Goal: Check status: Check status

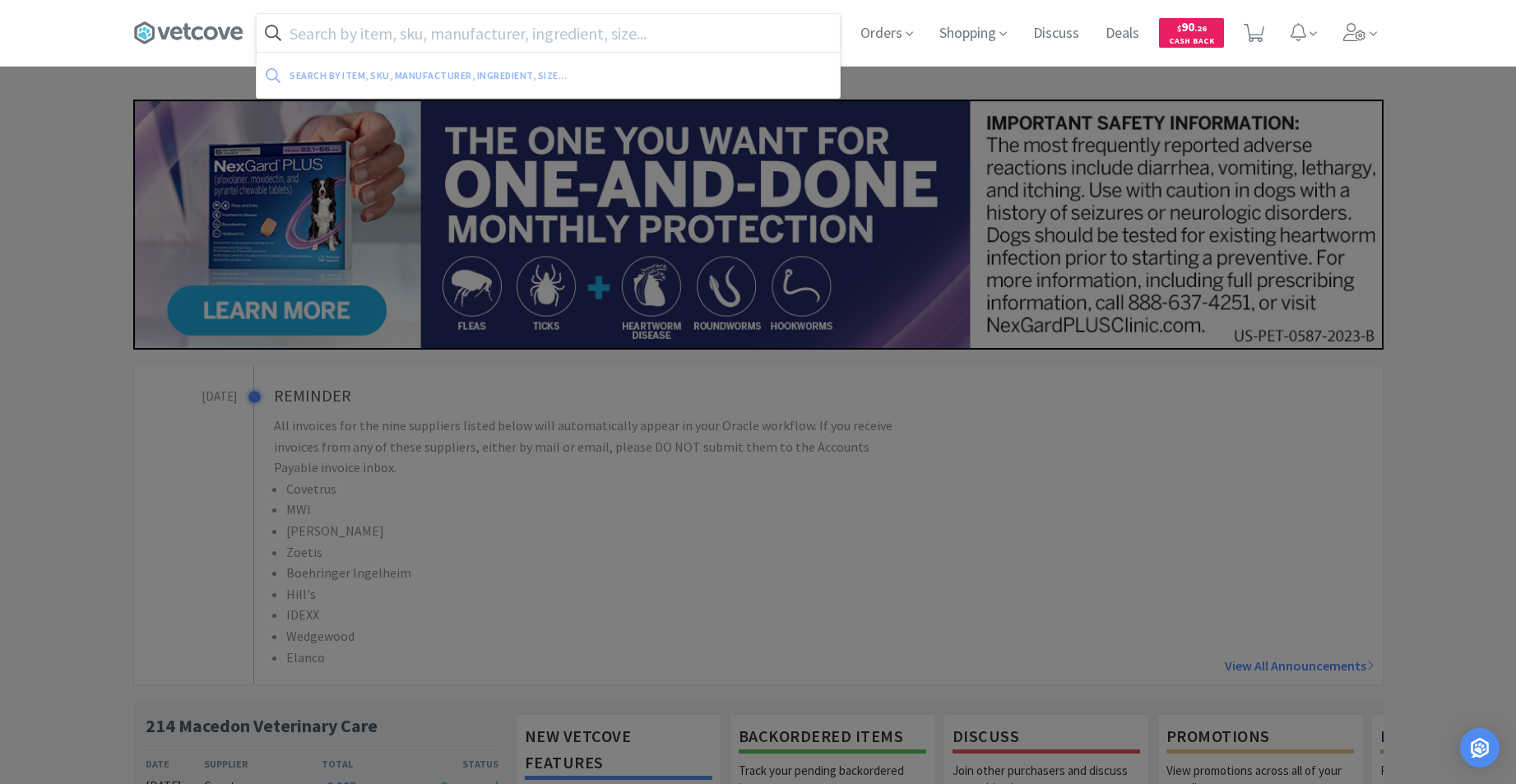
click at [610, 24] on input "text" at bounding box center [548, 33] width 584 height 38
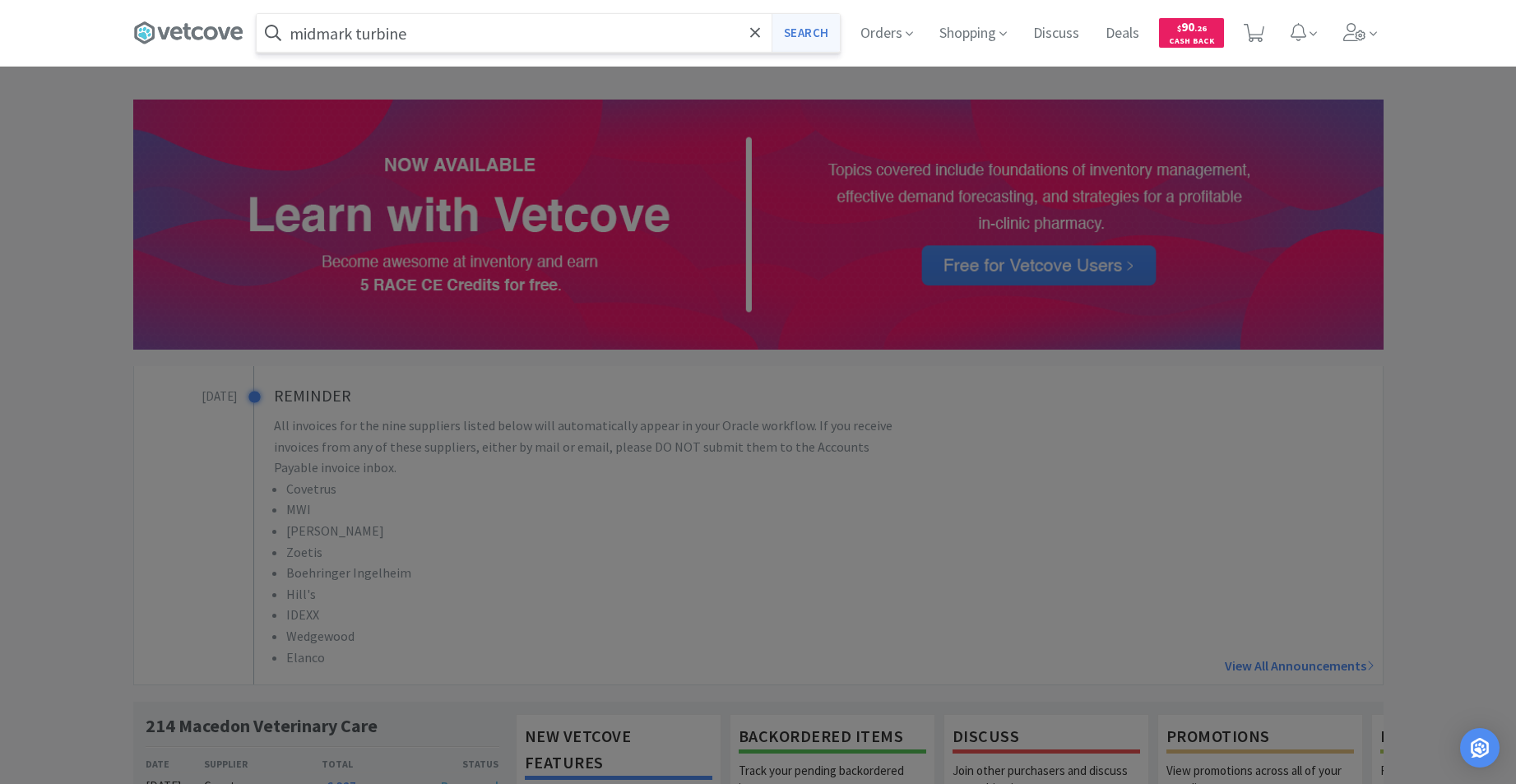
type input "midmark turbine"
click at [814, 43] on button "Search" at bounding box center [806, 33] width 69 height 38
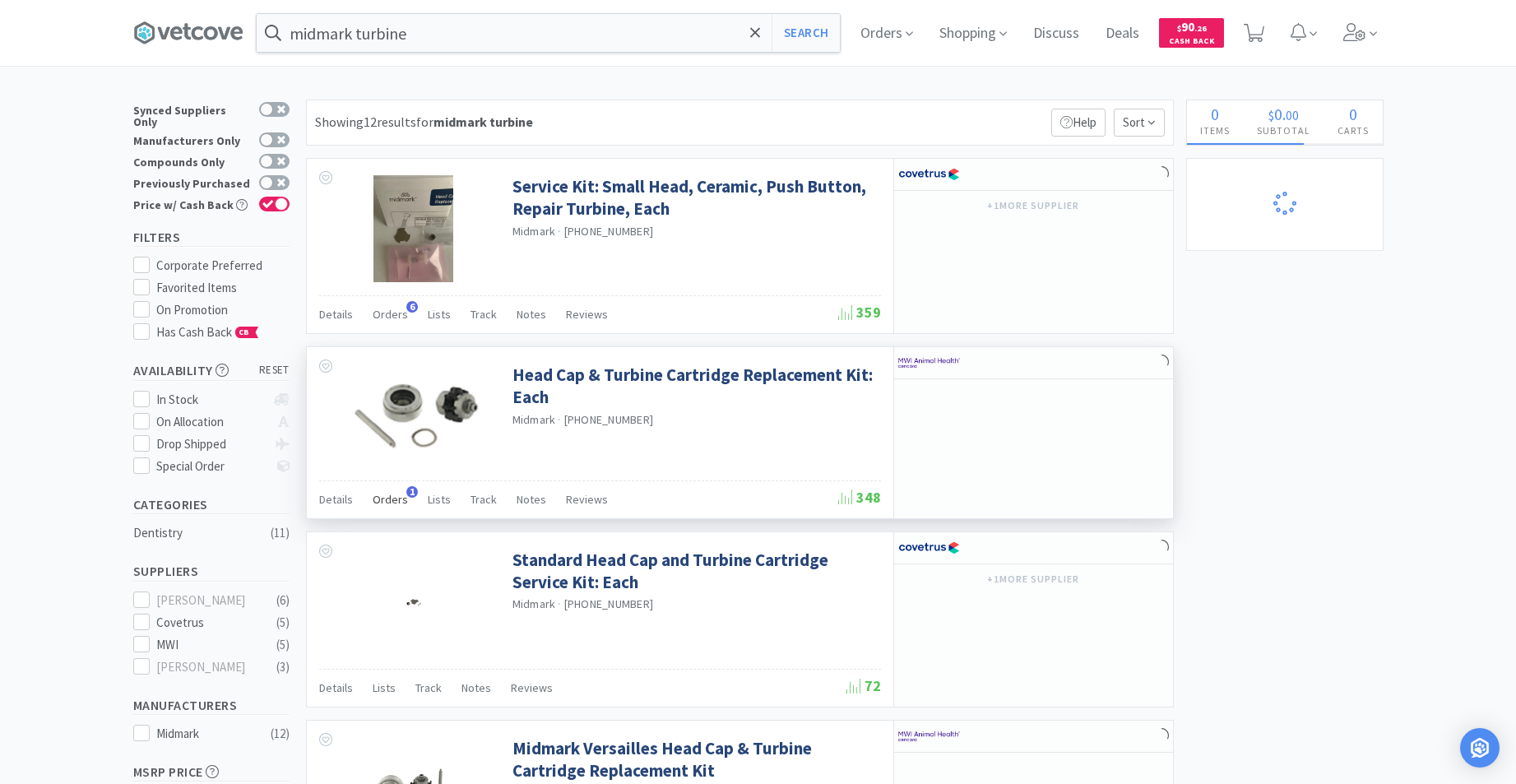
click at [387, 506] on span "Orders" at bounding box center [390, 499] width 36 height 15
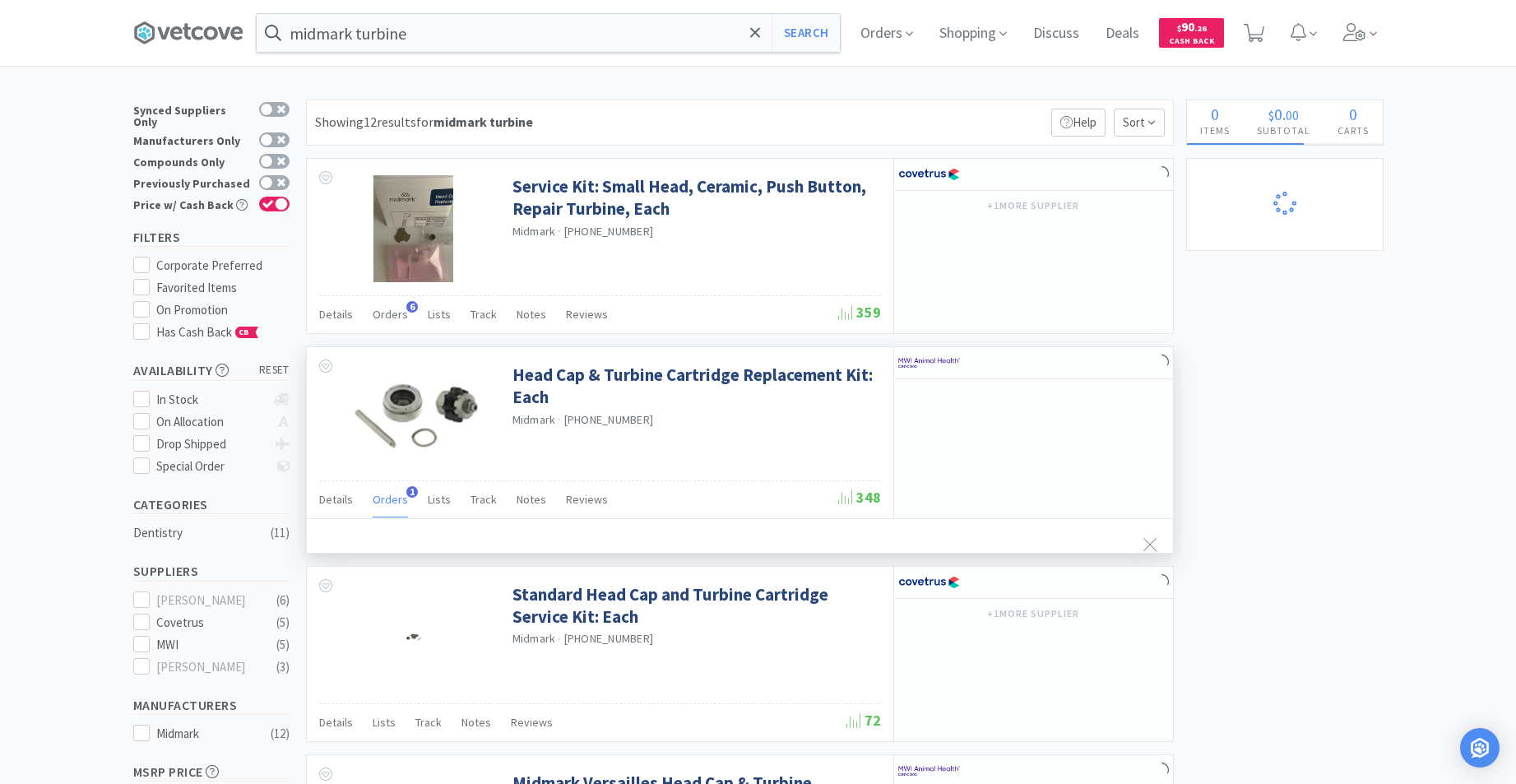
select select "3"
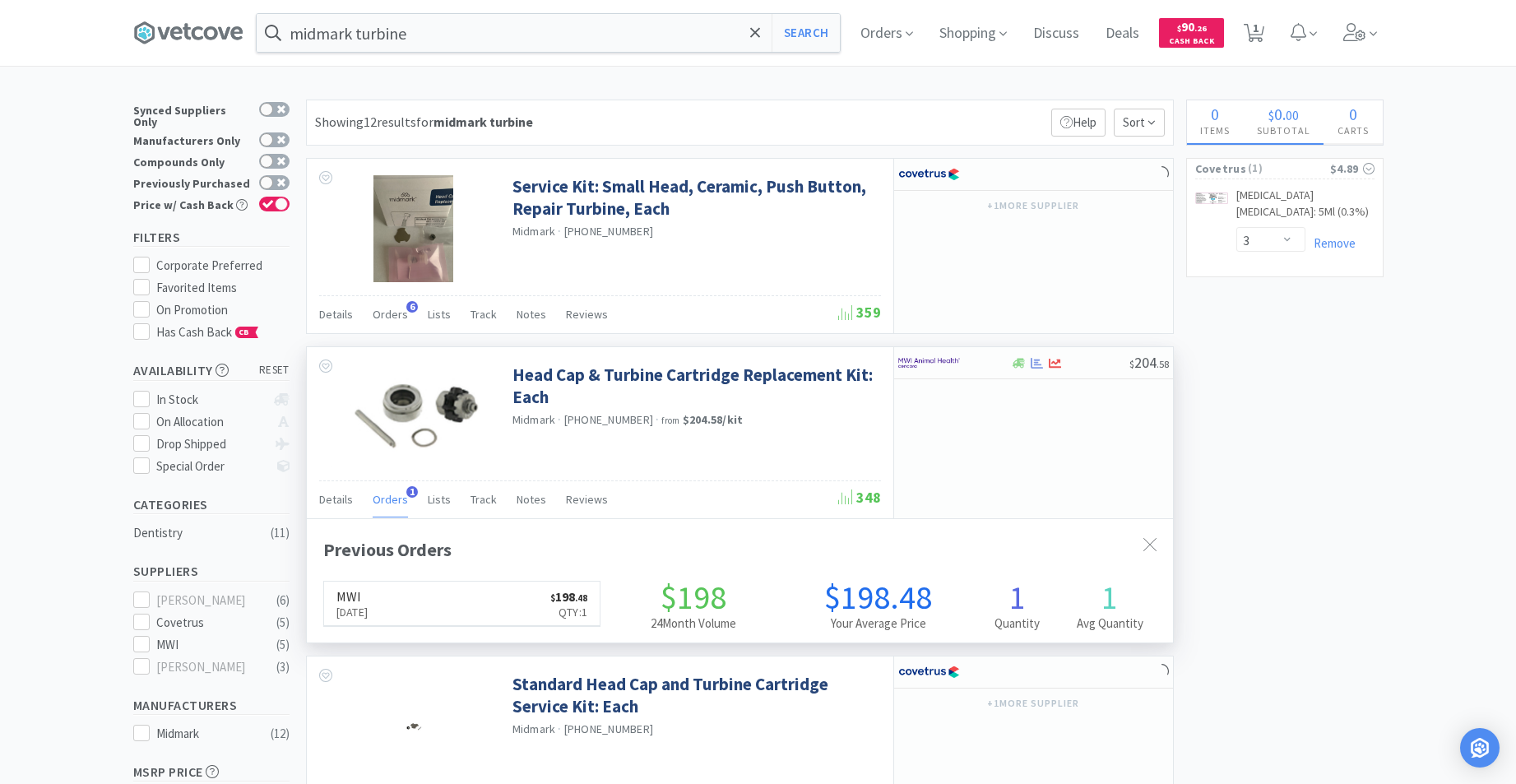
scroll to position [426, 866]
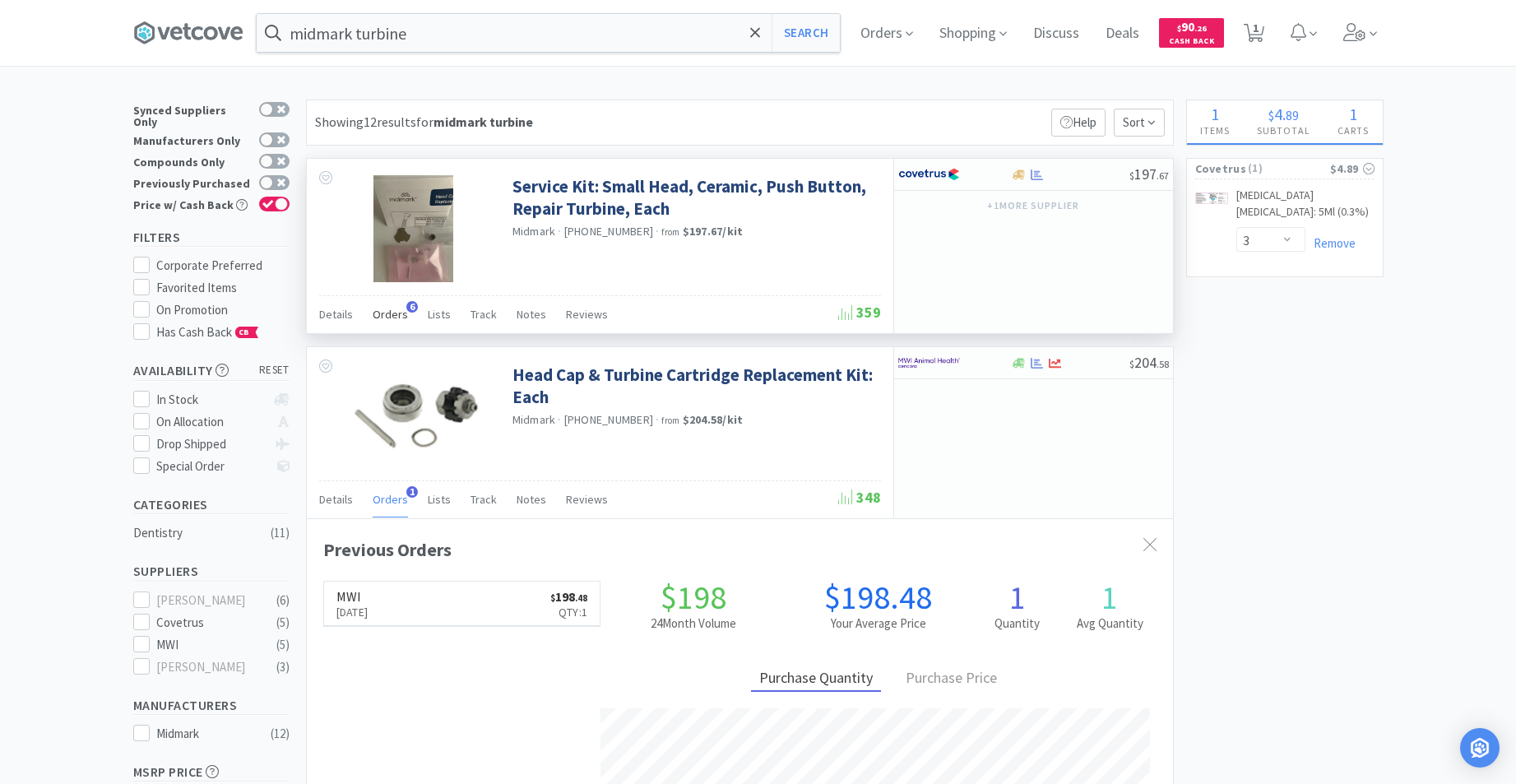
click at [389, 312] on span "Orders" at bounding box center [390, 314] width 36 height 15
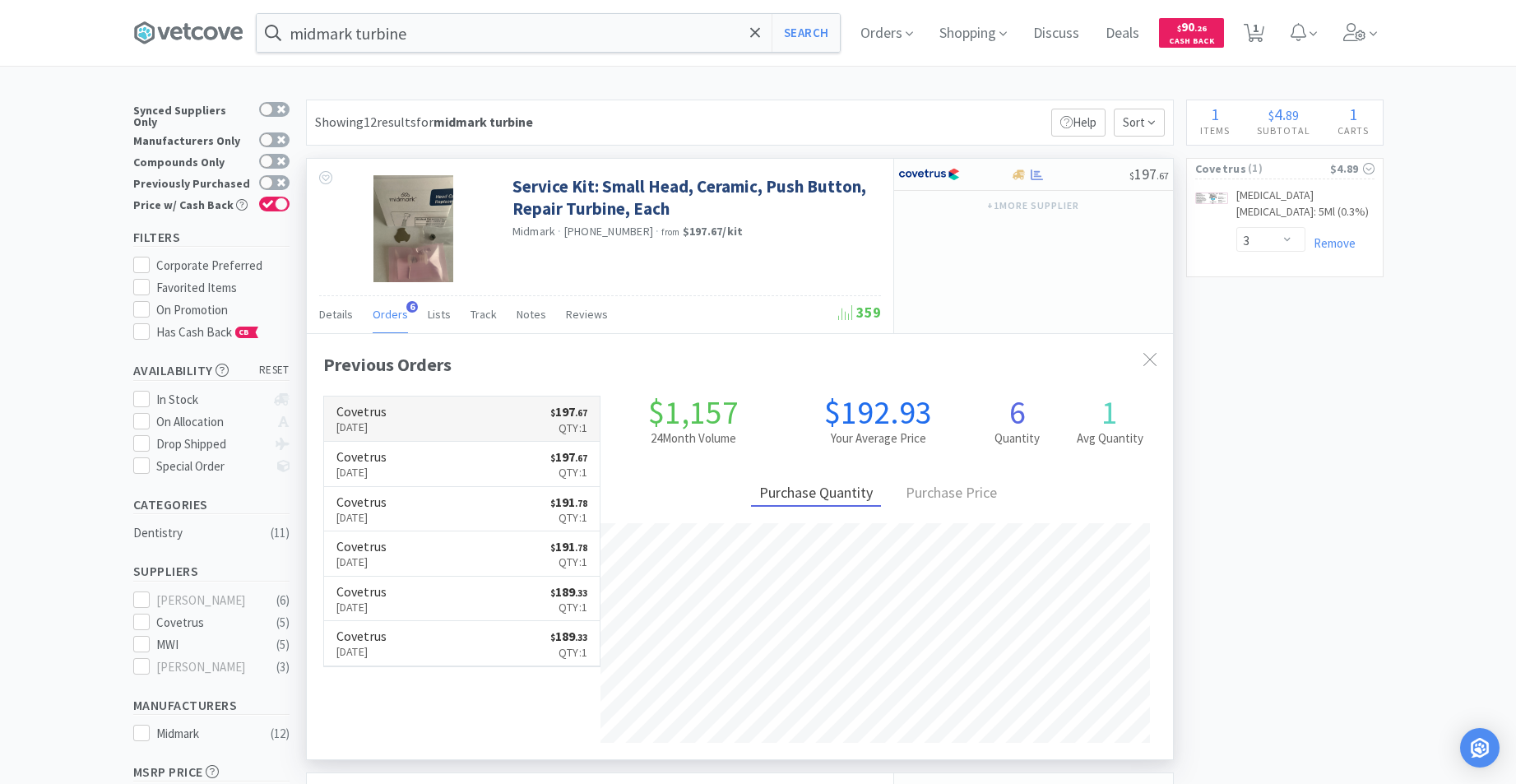
click at [454, 405] on link "Covetrus [DATE] $ 197 . 67 Qty: 1" at bounding box center [462, 419] width 277 height 45
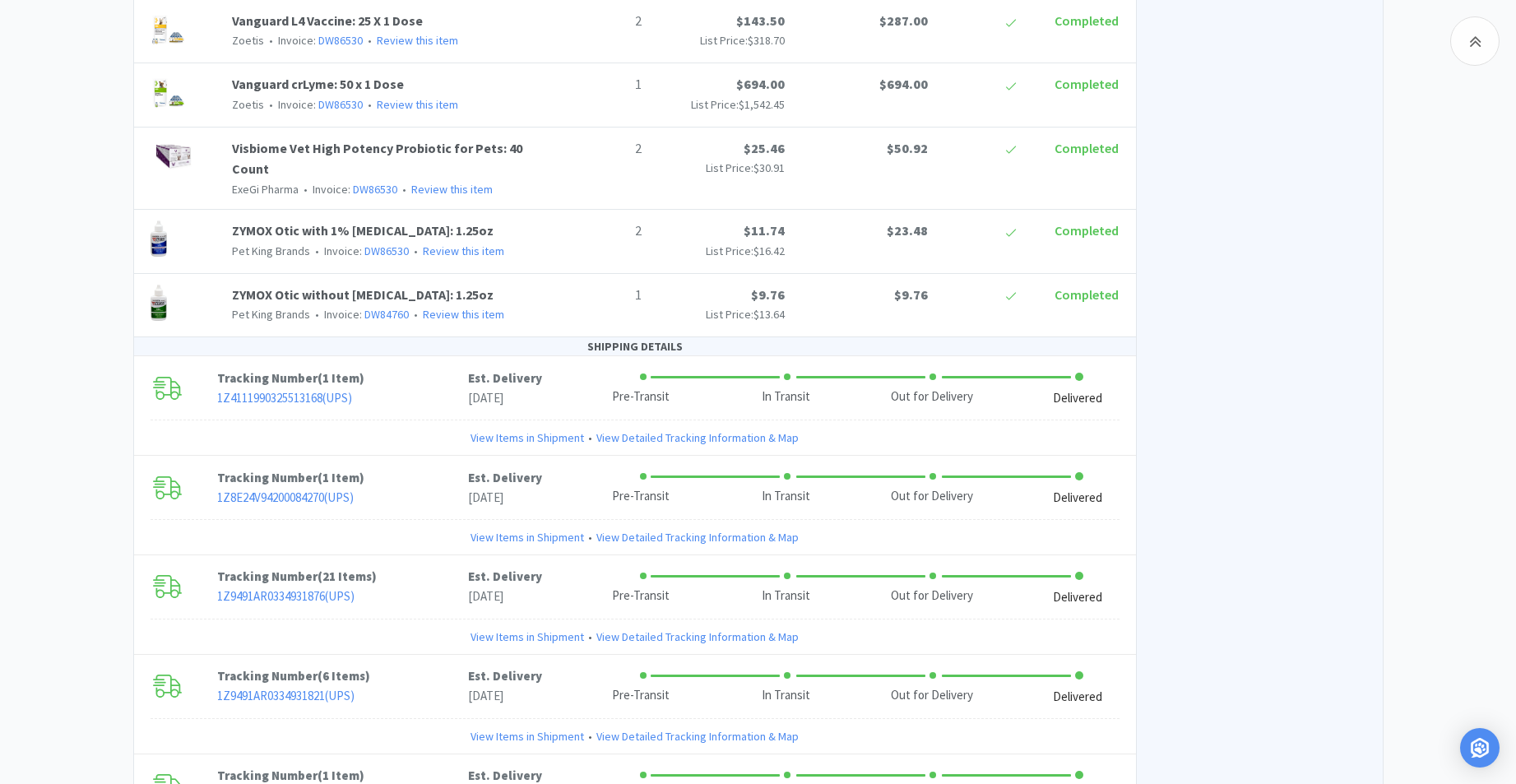
scroll to position [3986, 0]
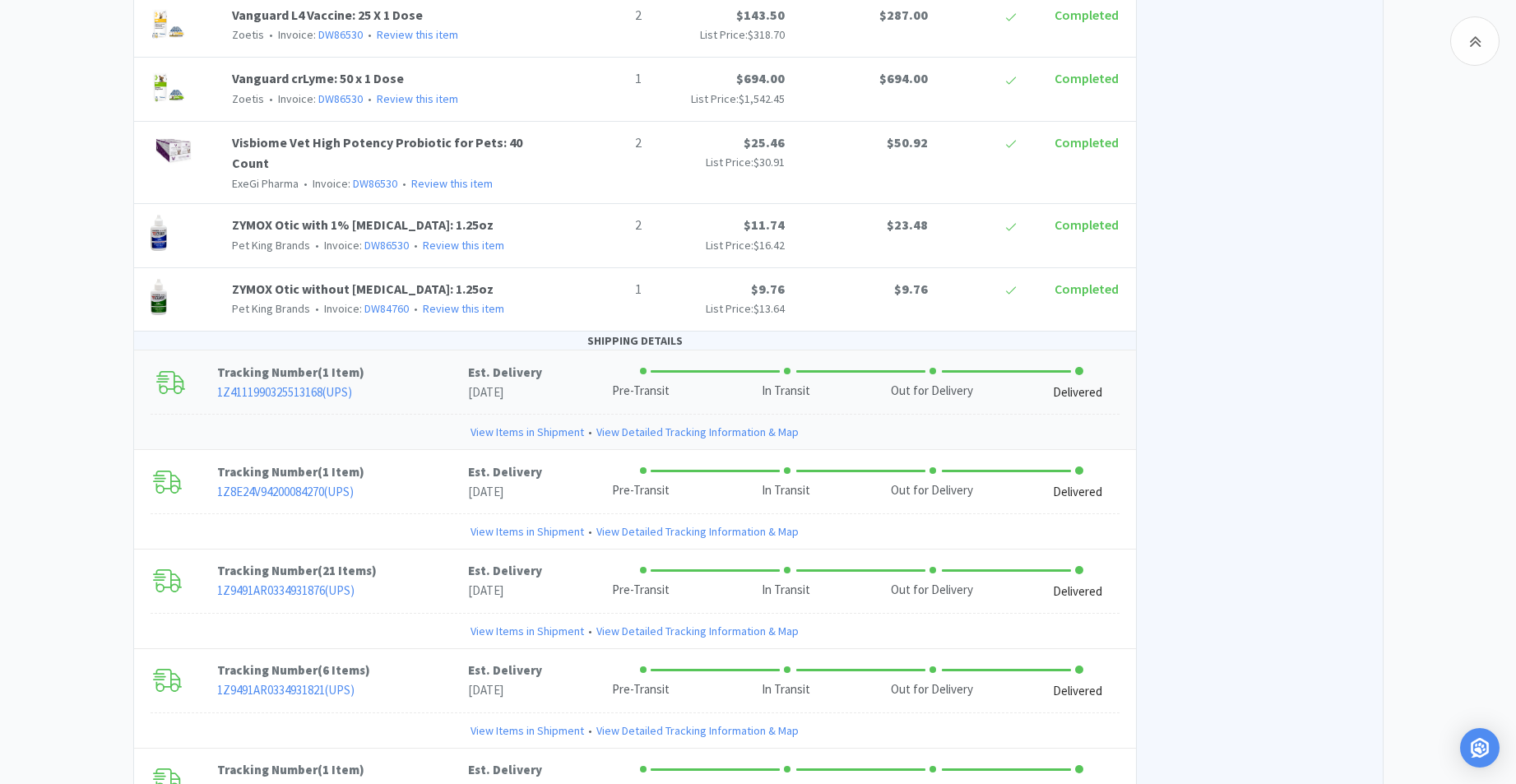
click at [516, 423] on link "View Items in Shipment" at bounding box center [527, 432] width 114 height 18
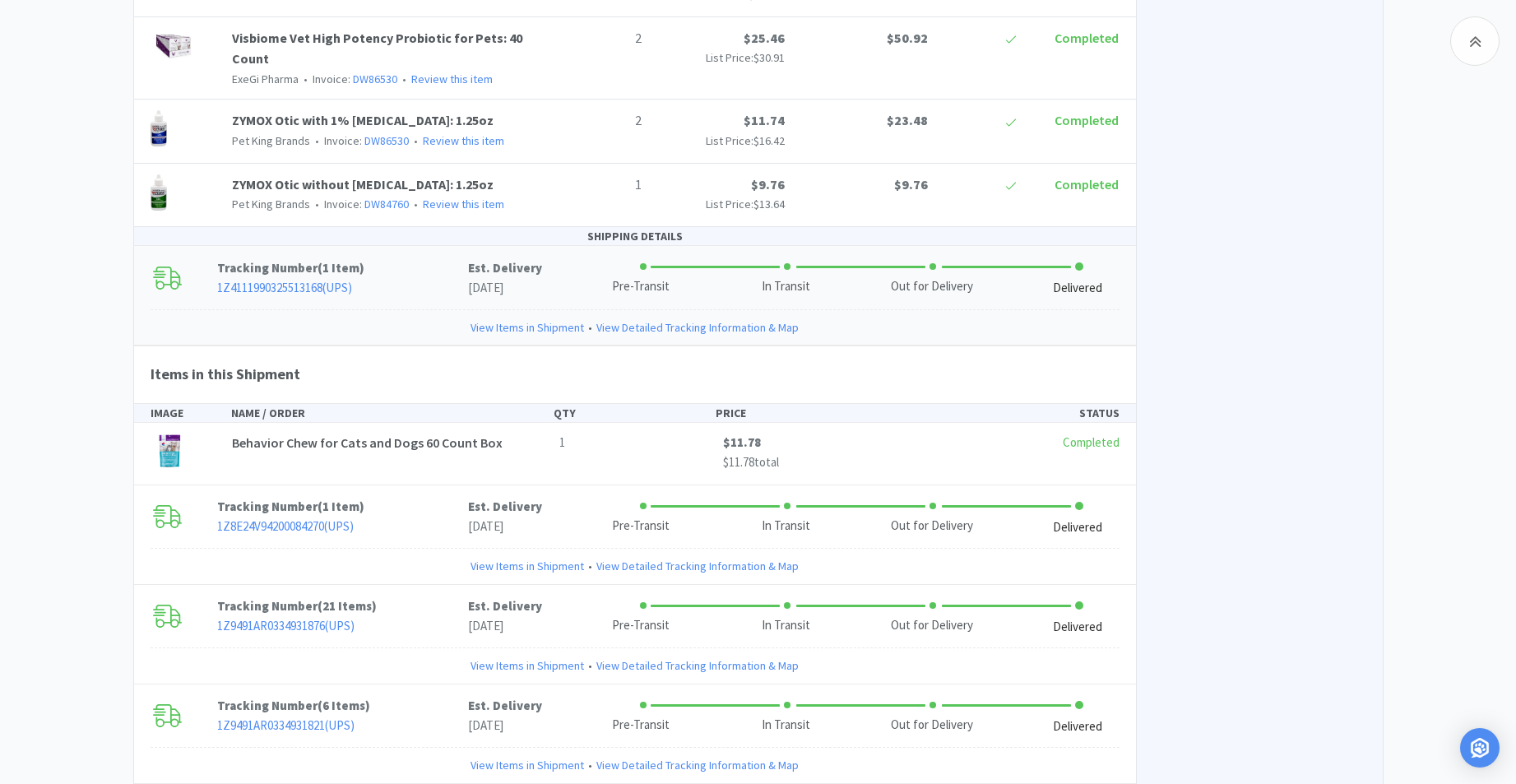
scroll to position [4003, 0]
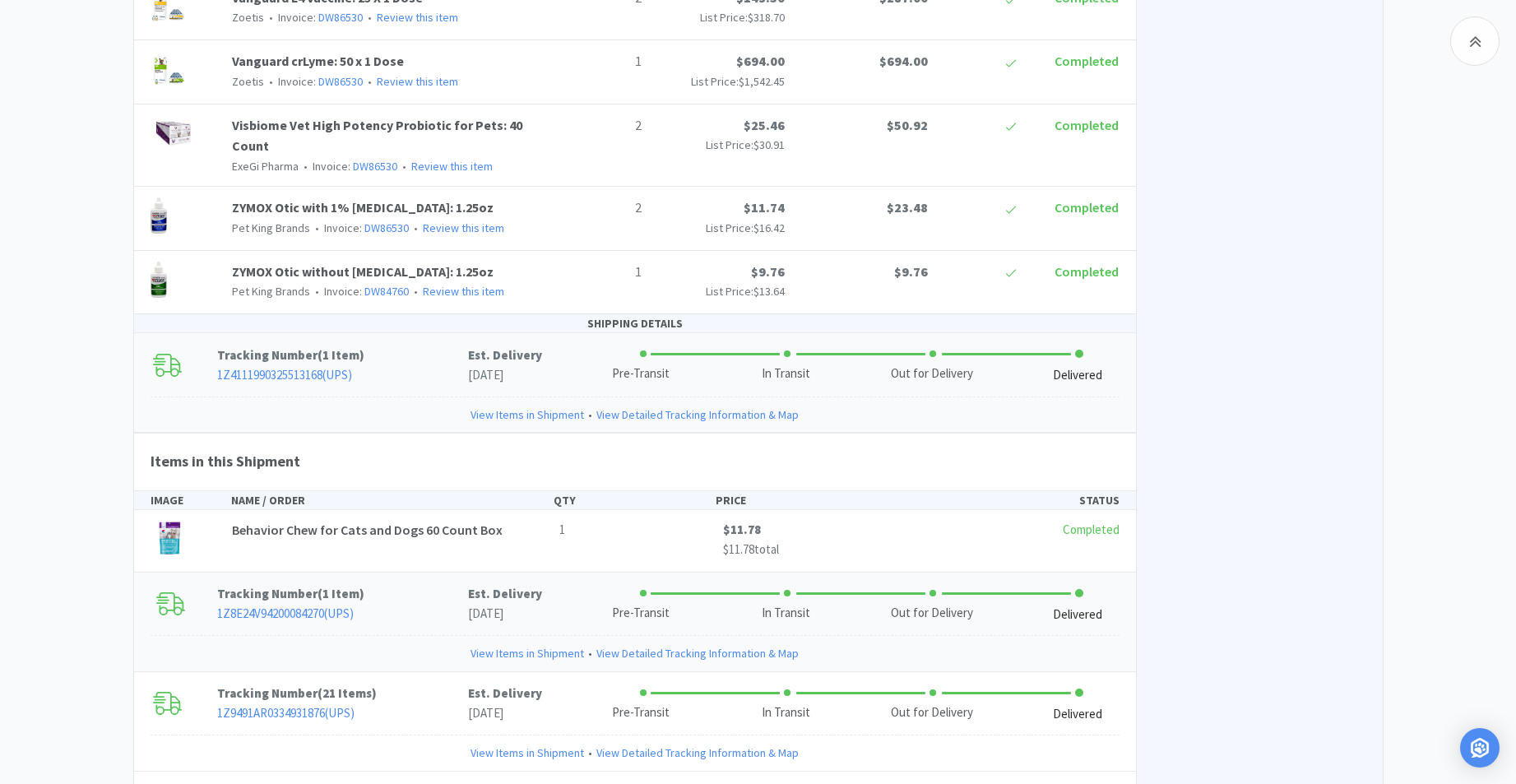
click at [527, 644] on link "View Items in Shipment" at bounding box center [527, 653] width 114 height 18
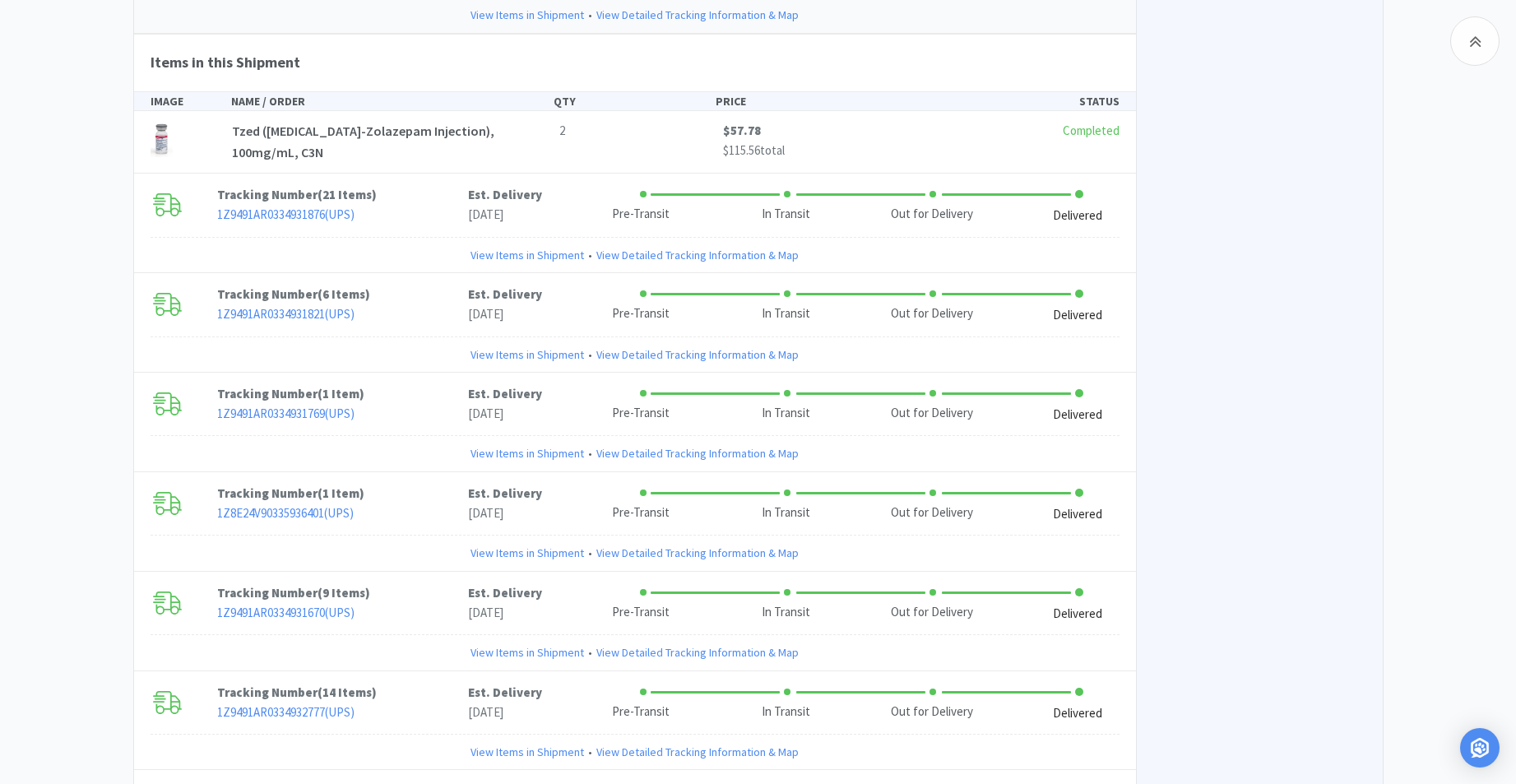
scroll to position [4660, 0]
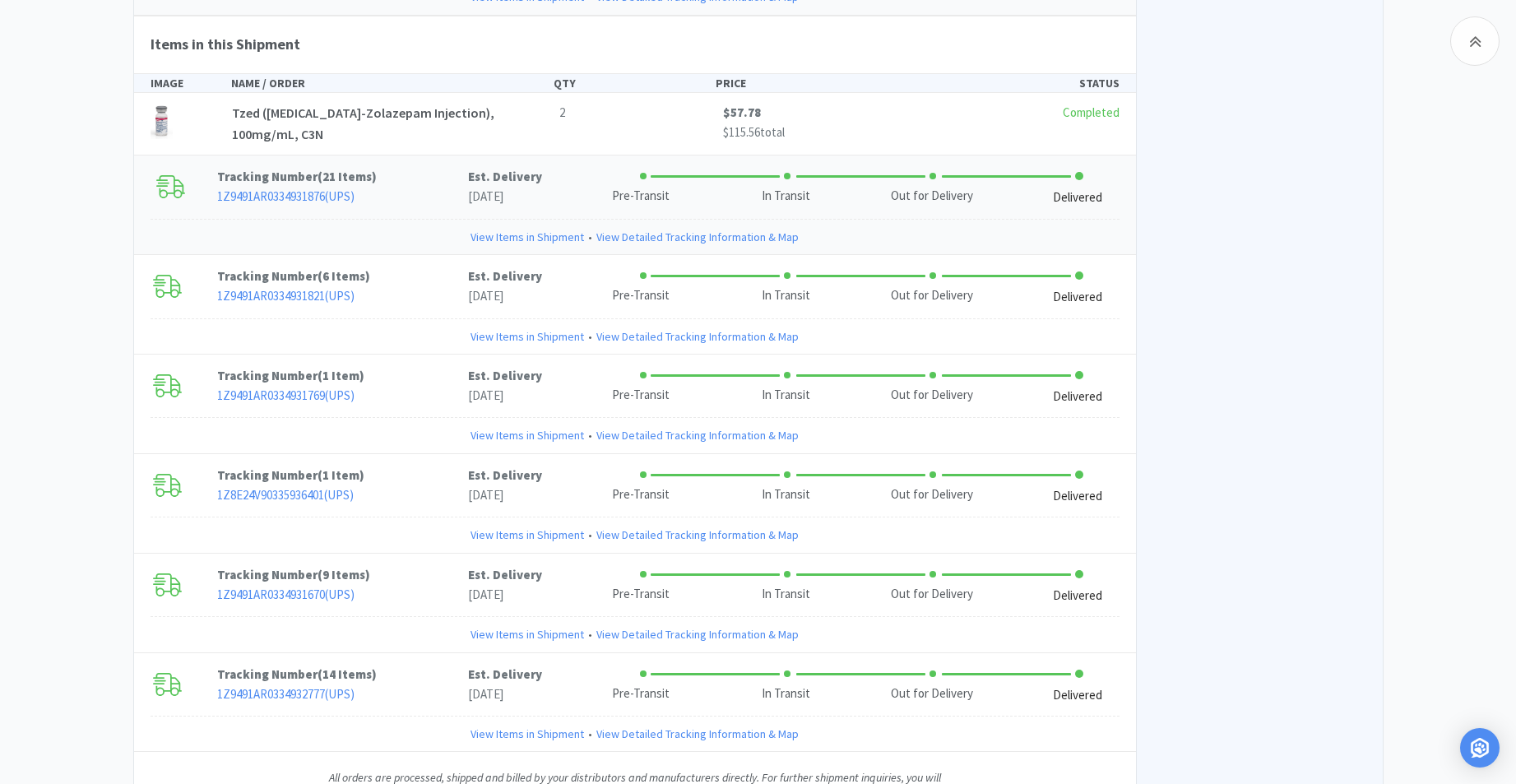
click at [533, 228] on link "View Items in Shipment" at bounding box center [527, 237] width 114 height 18
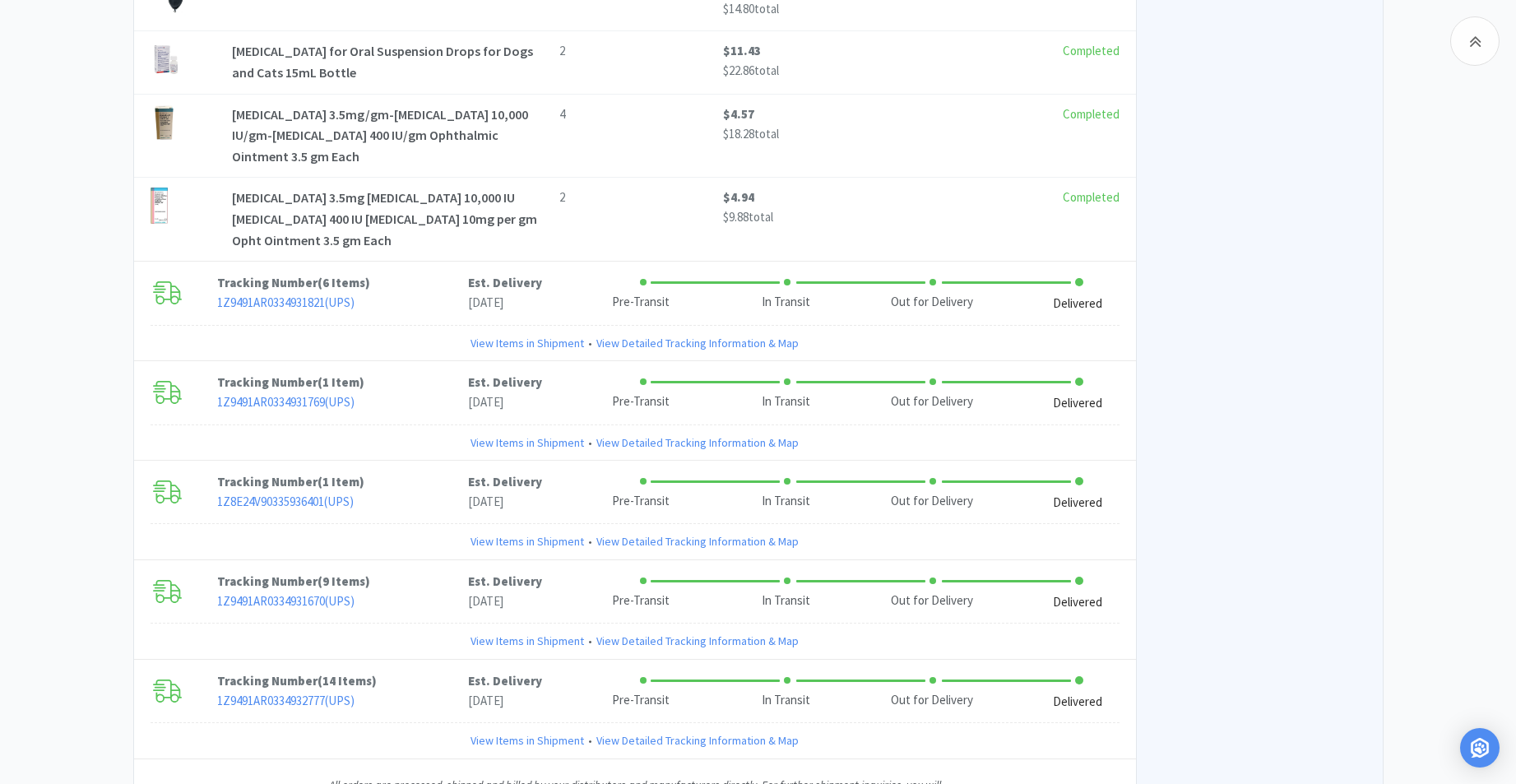
scroll to position [6144, 0]
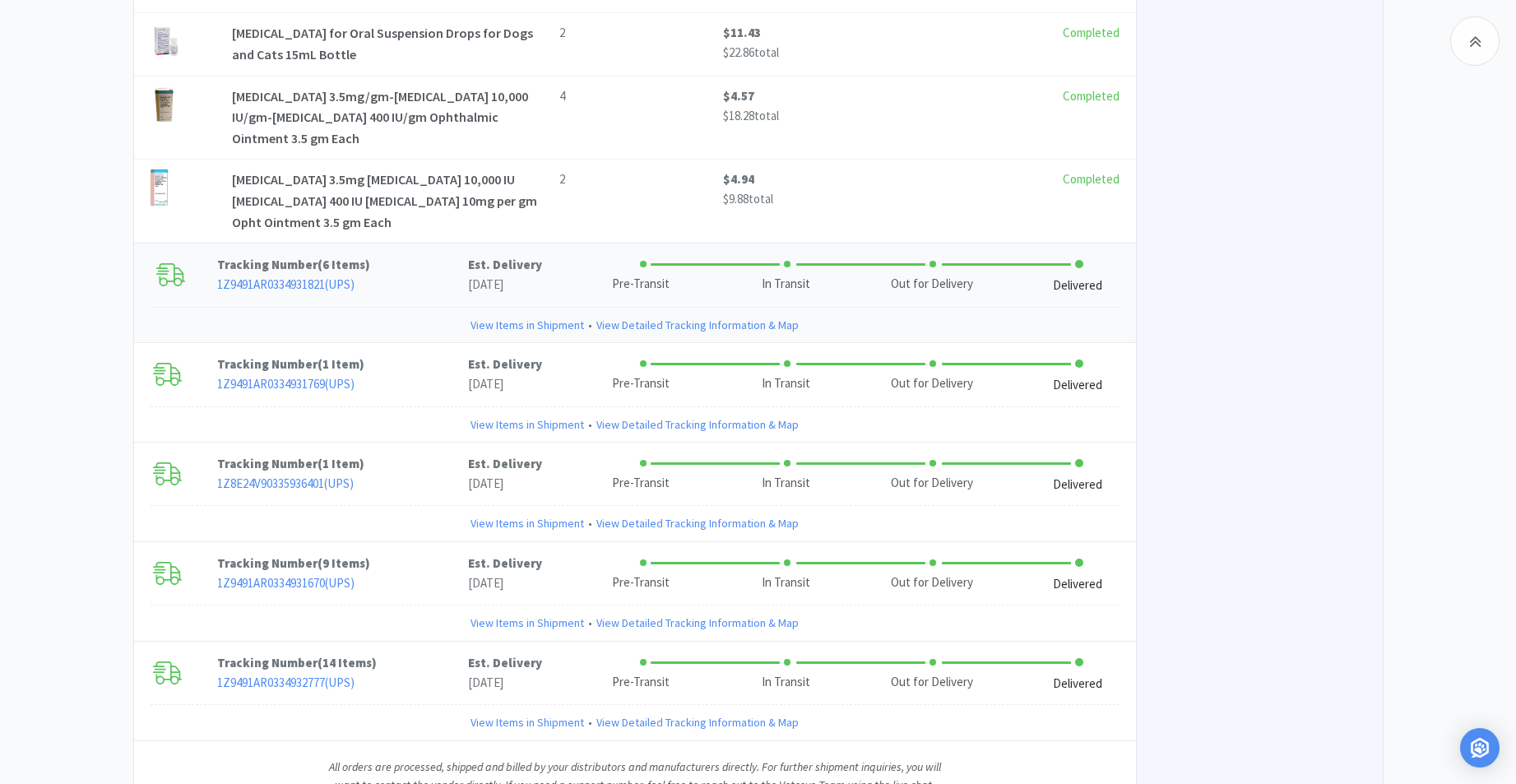
click at [551, 316] on link "View Items in Shipment" at bounding box center [527, 324] width 114 height 18
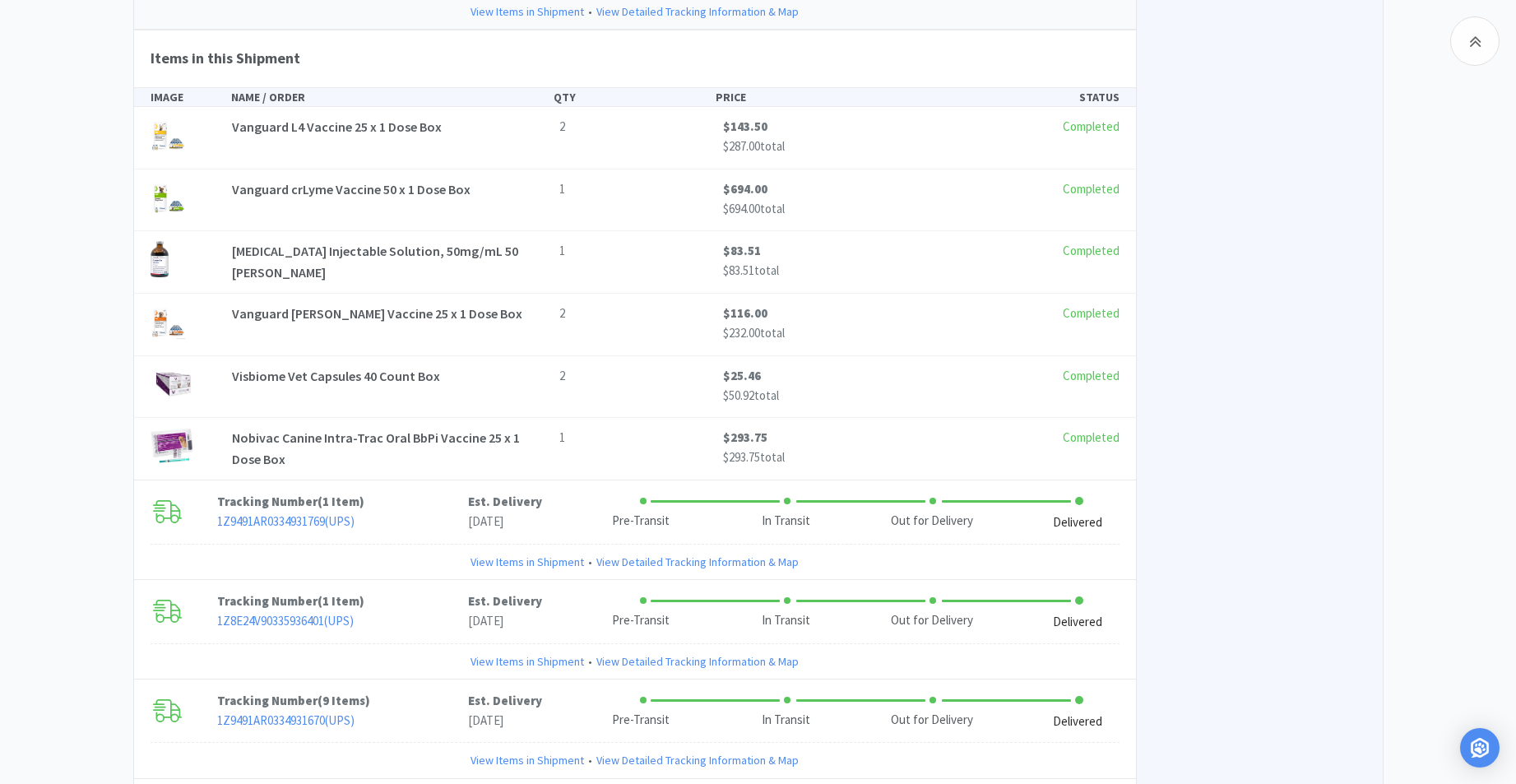
scroll to position [6594, 0]
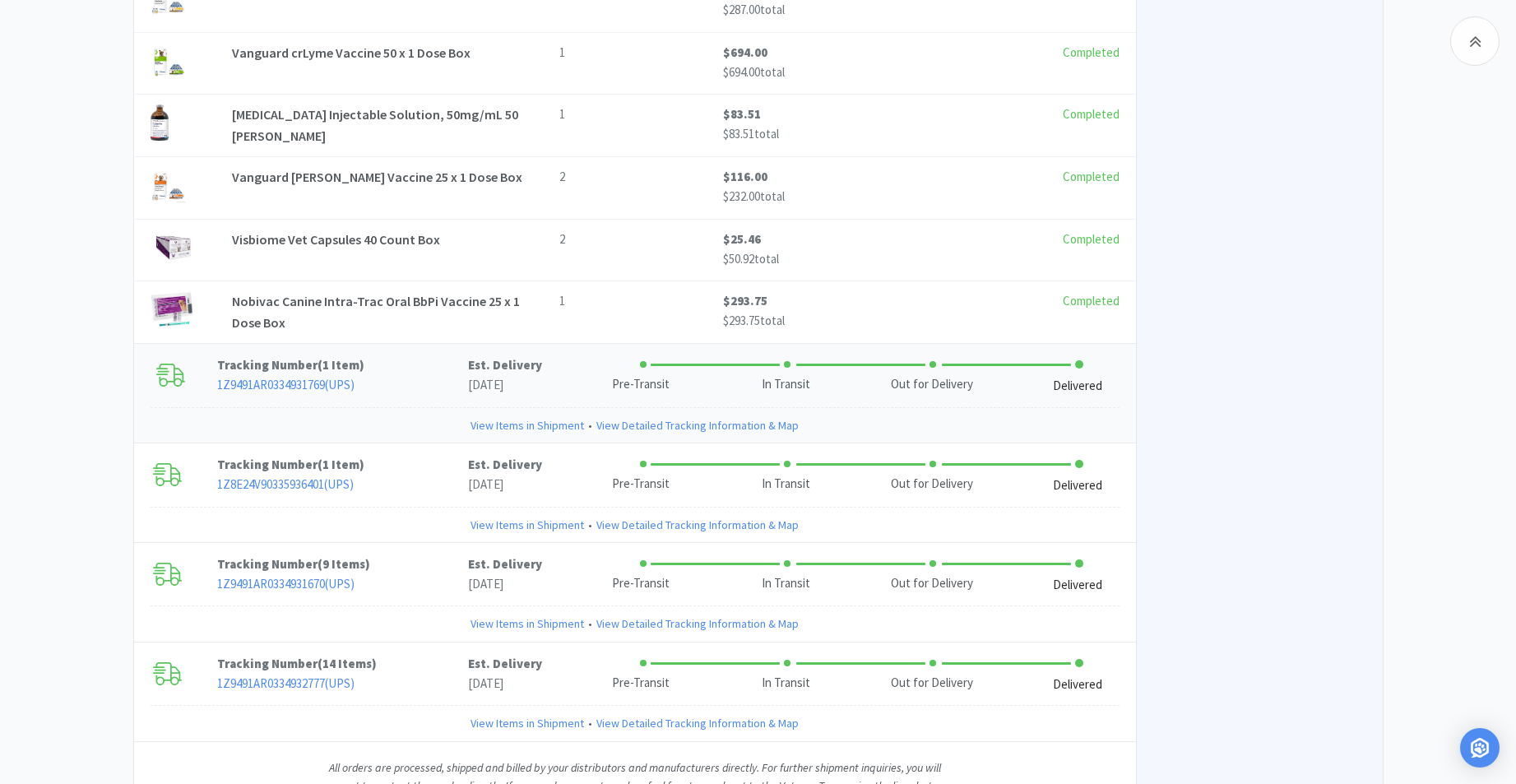
click at [519, 416] on link "View Items in Shipment" at bounding box center [527, 425] width 114 height 18
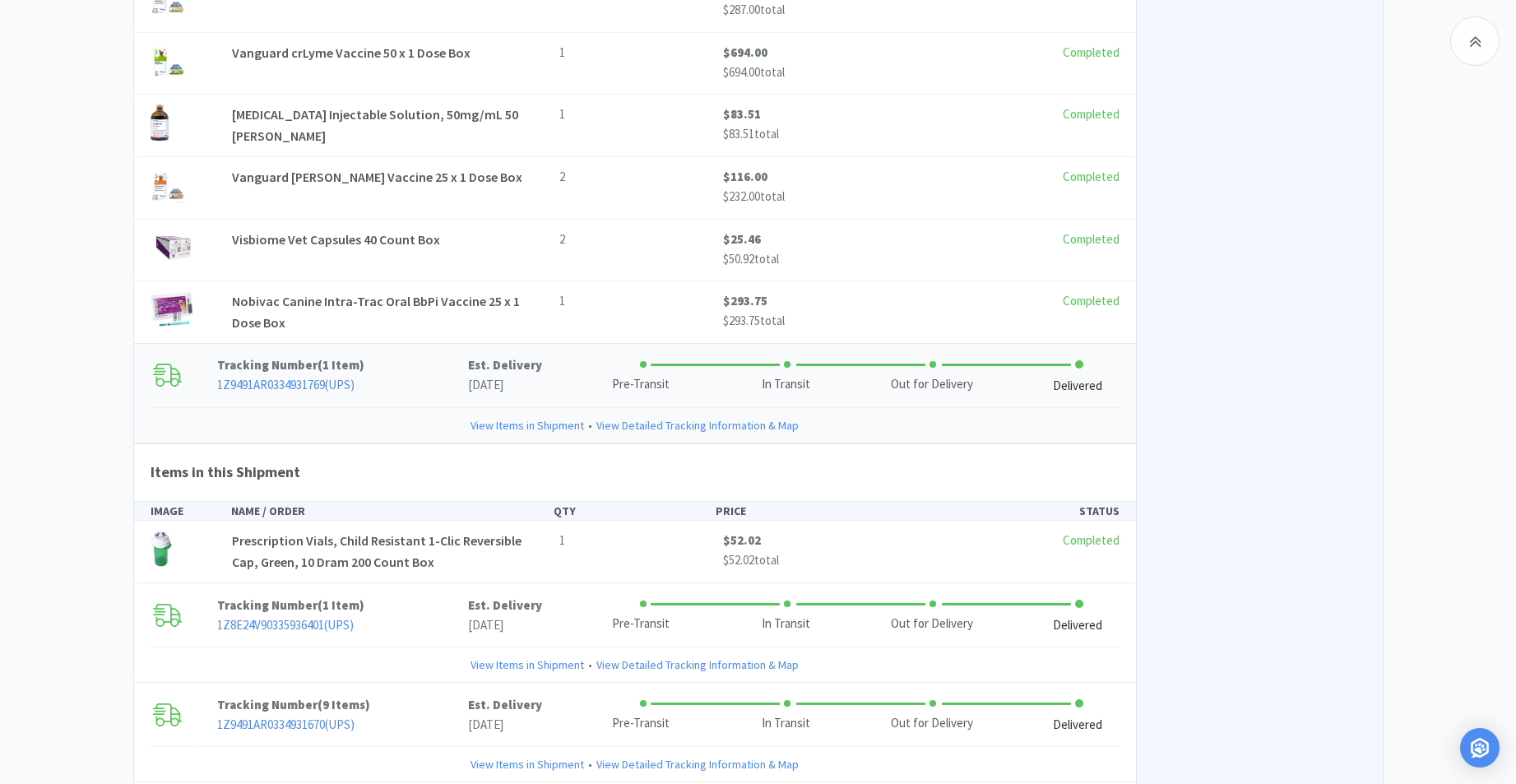
scroll to position [6734, 0]
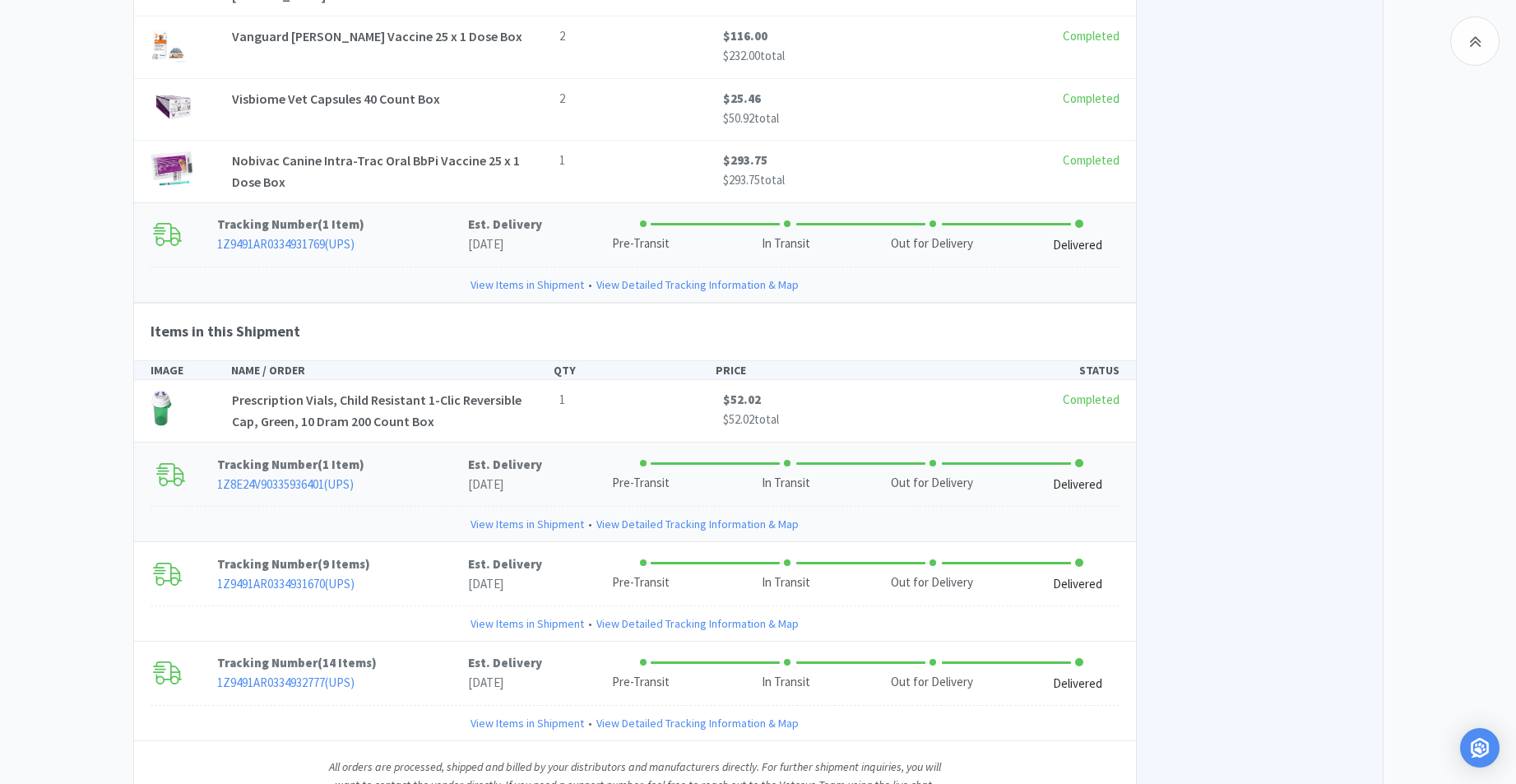
click at [554, 515] on link "View Items in Shipment" at bounding box center [527, 524] width 114 height 18
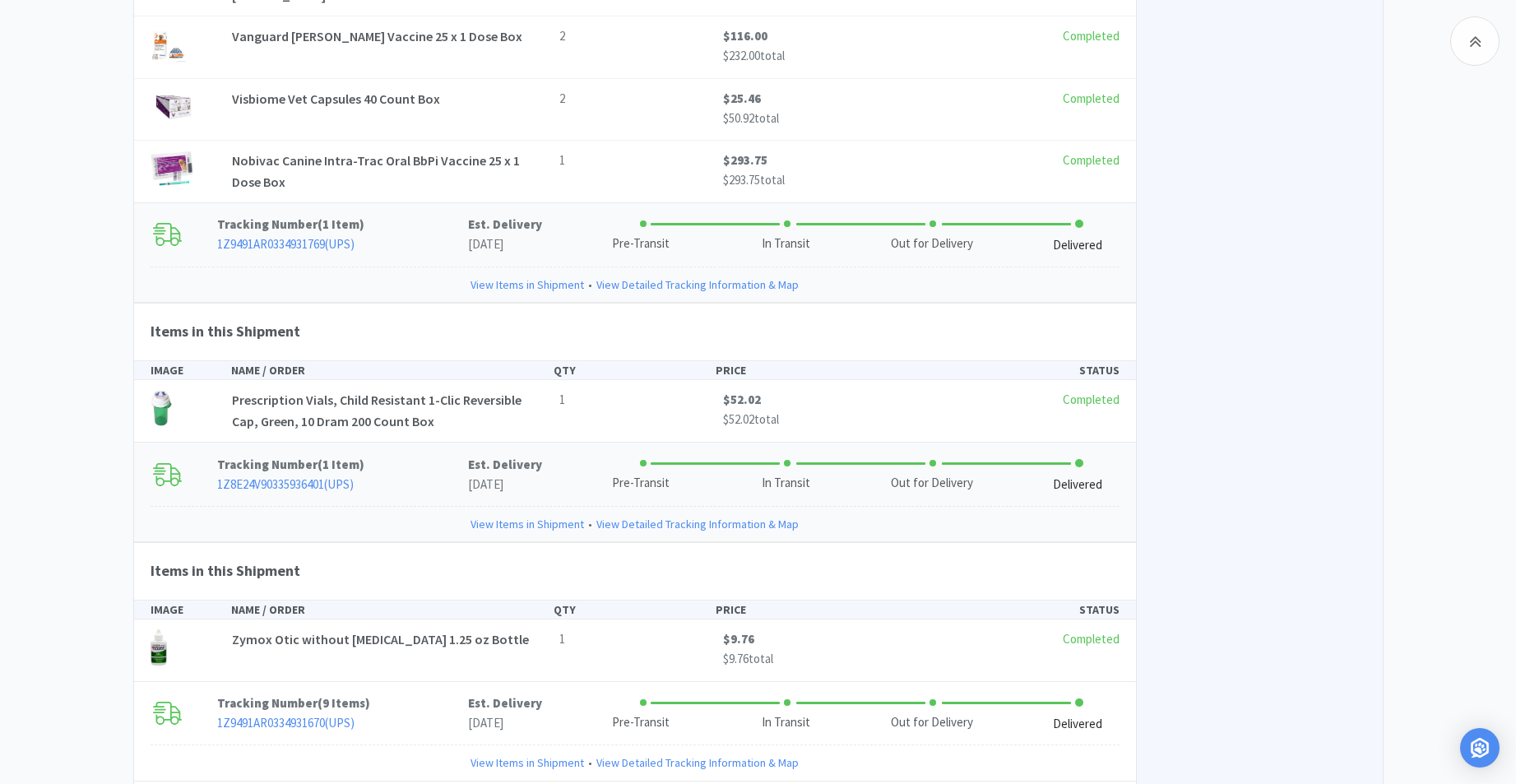
scroll to position [6873, 0]
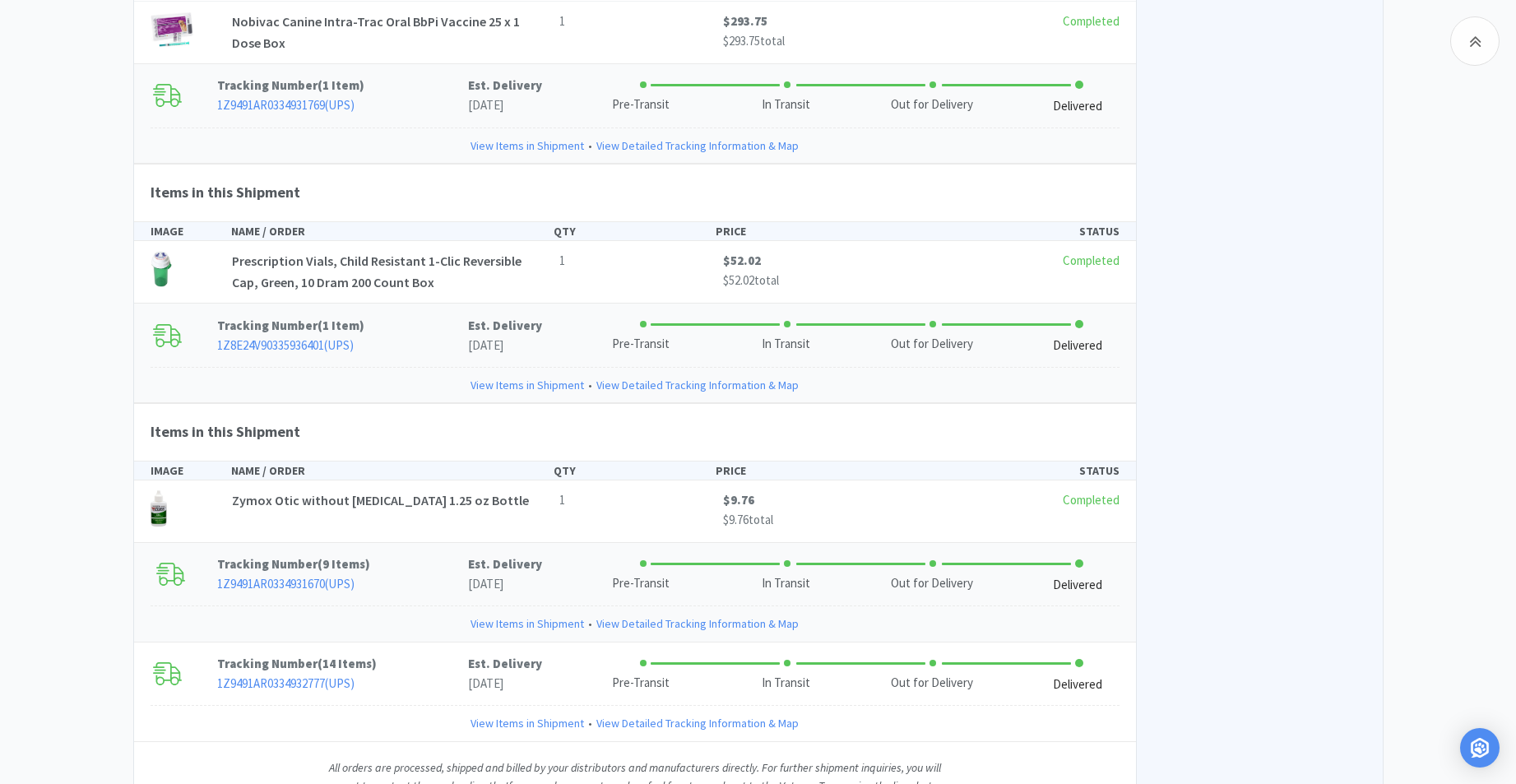
click at [533, 615] on link "View Items in Shipment" at bounding box center [527, 624] width 114 height 18
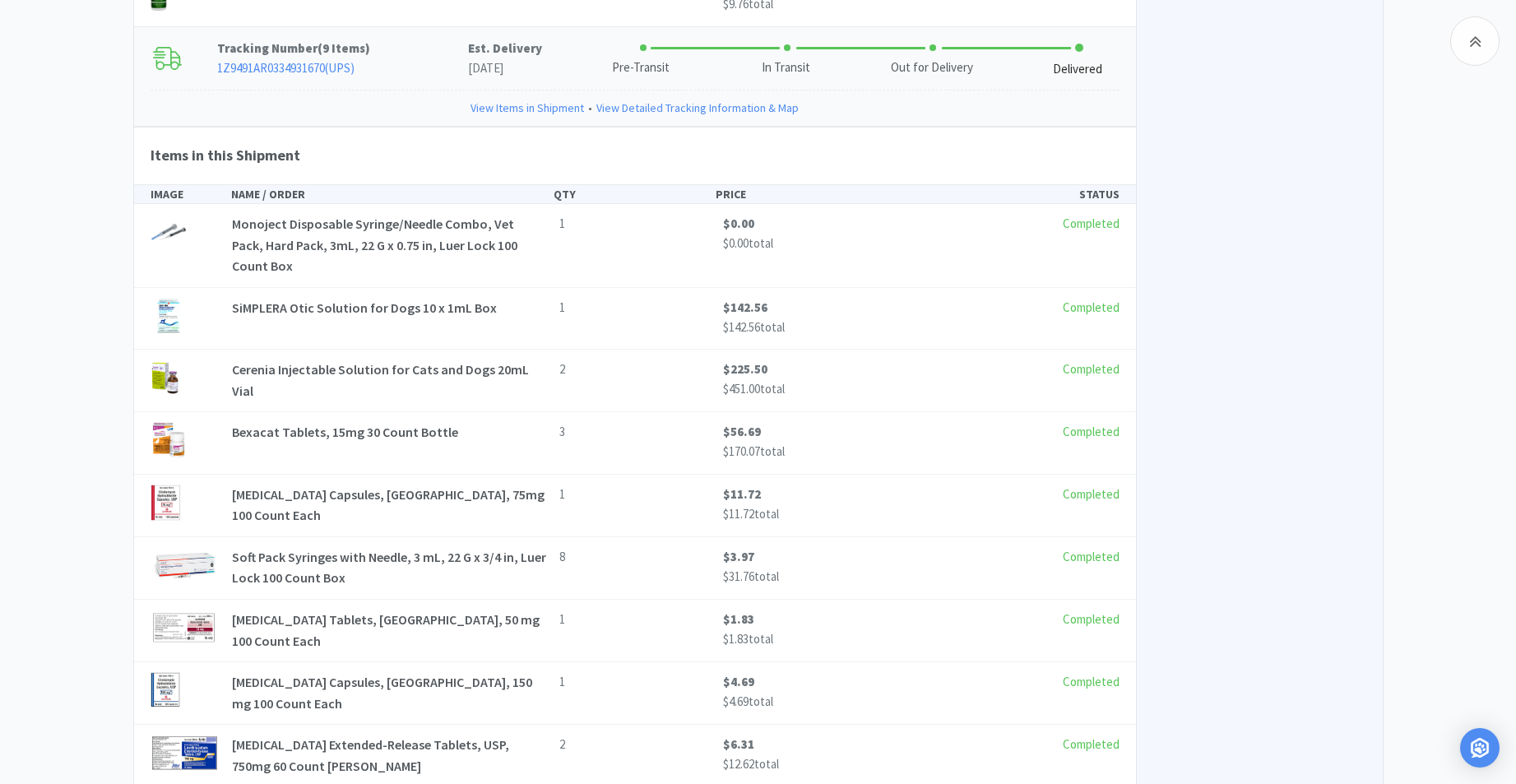
scroll to position [7513, 0]
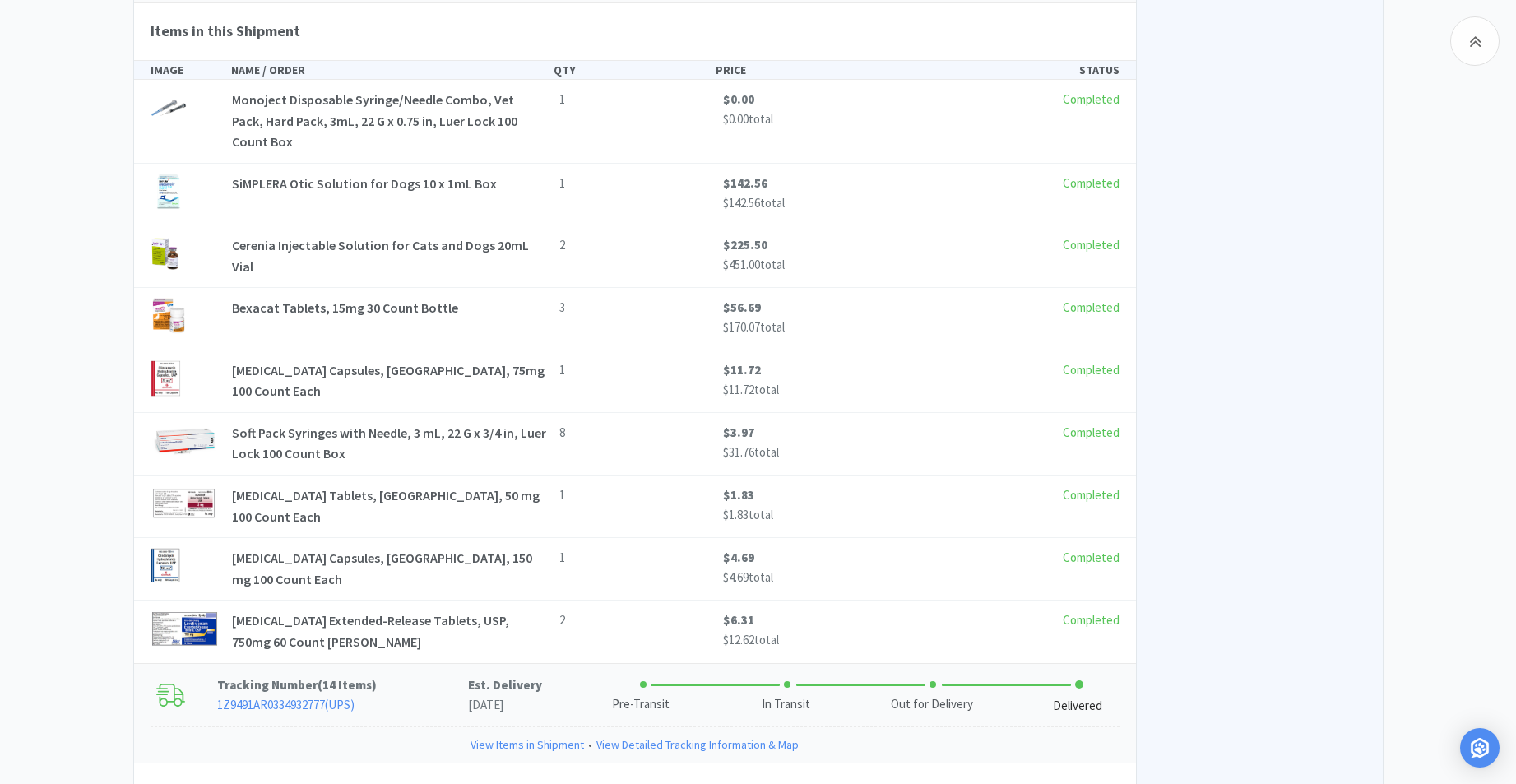
click at [513, 735] on link "View Items in Shipment" at bounding box center [527, 744] width 114 height 18
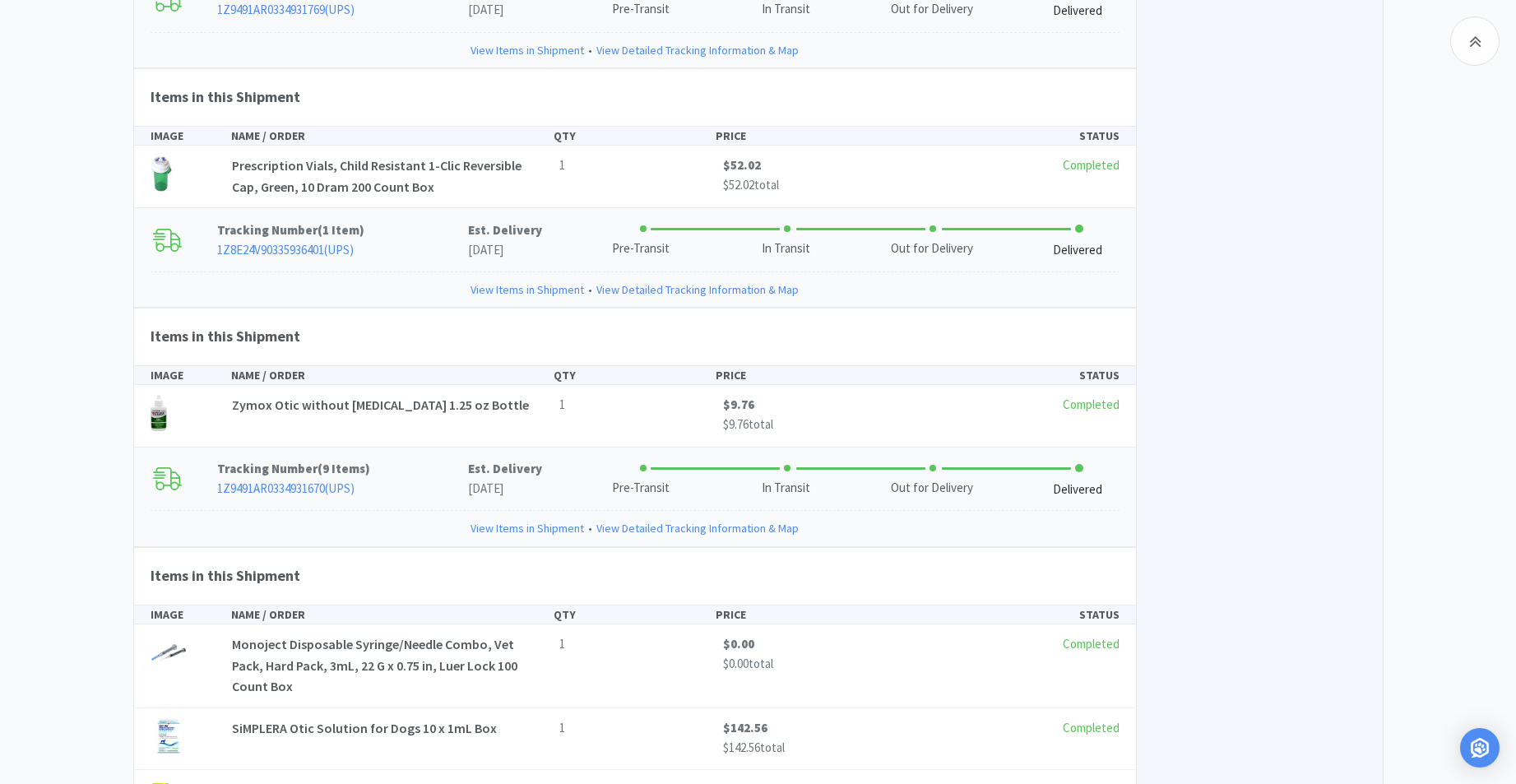
scroll to position [6807, 0]
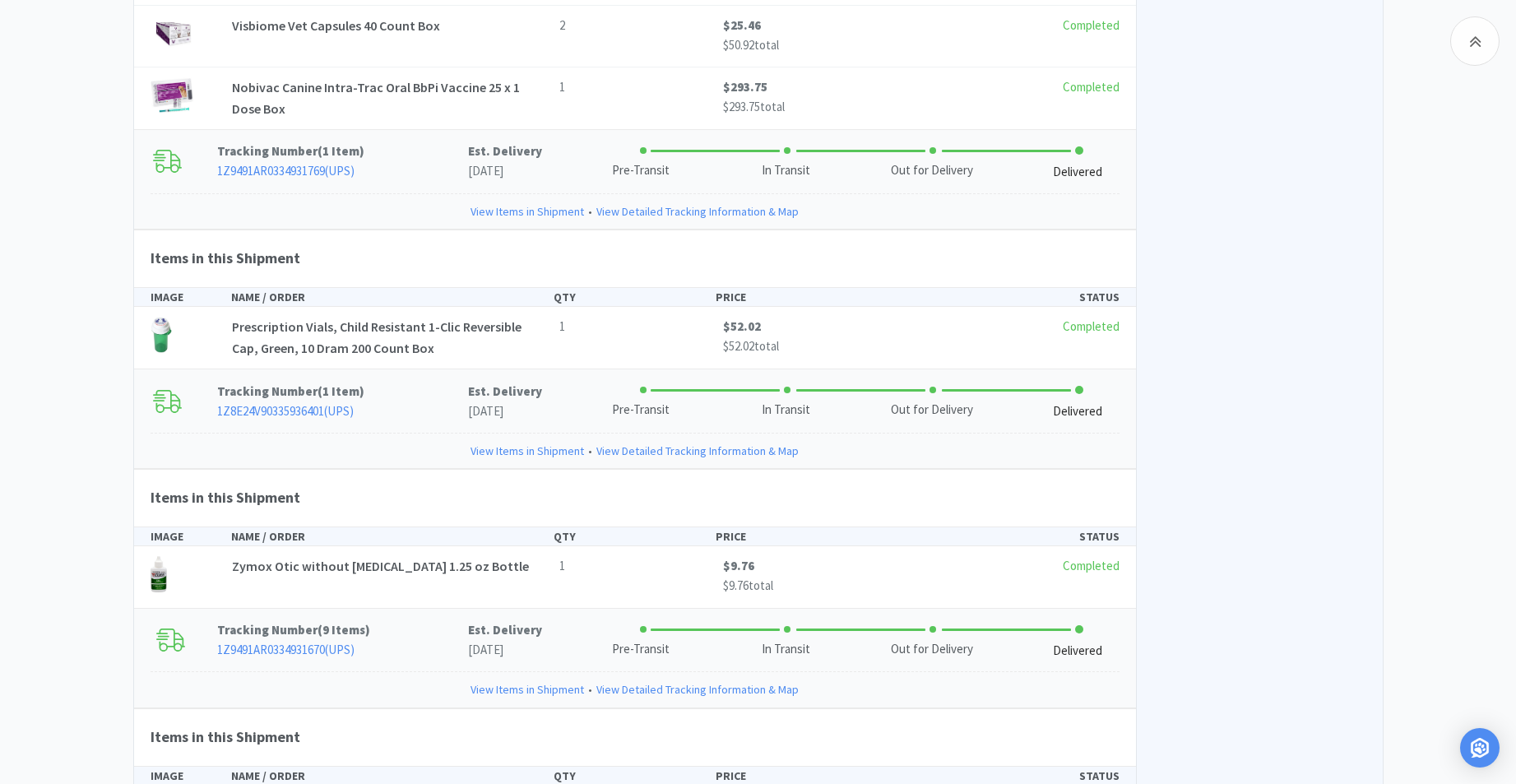
click at [535, 671] on div "View Items in Shipment • View Detailed Tracking Information & Map" at bounding box center [635, 689] width 969 height 36
click at [523, 680] on link "View Items in Shipment" at bounding box center [527, 689] width 114 height 18
click at [545, 441] on link "View Items in Shipment" at bounding box center [527, 450] width 114 height 18
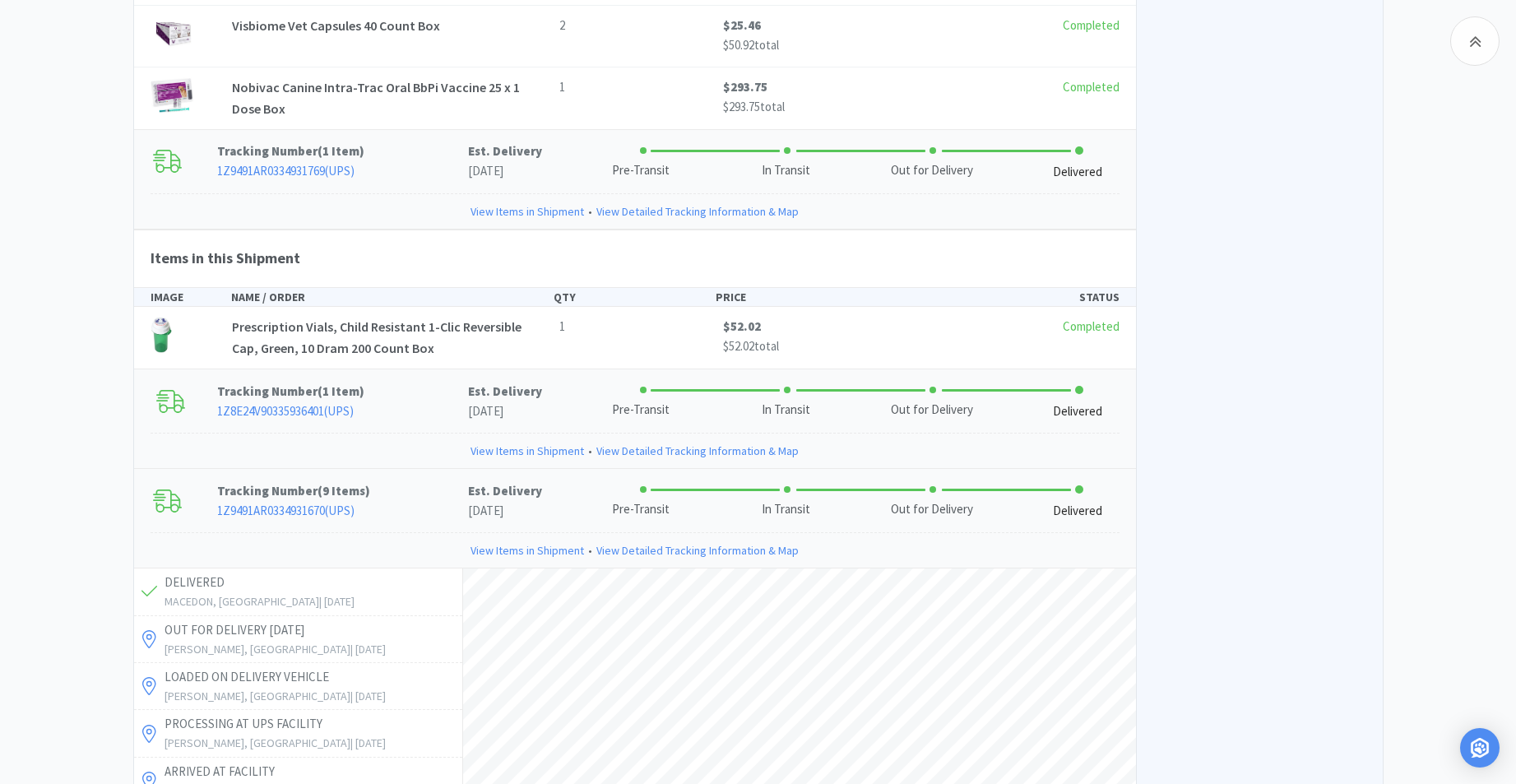
click at [545, 441] on link "View Items in Shipment" at bounding box center [527, 450] width 114 height 18
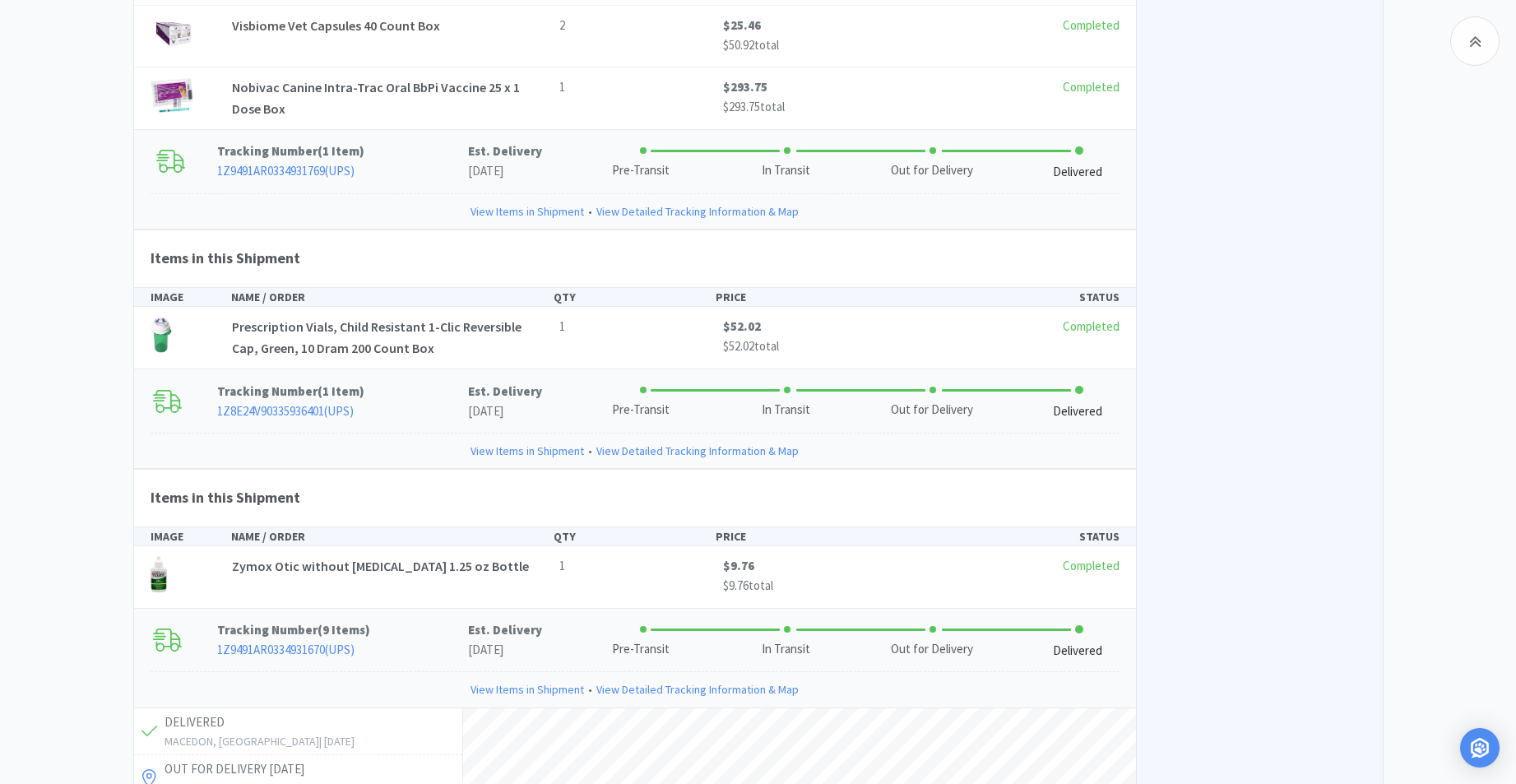
click at [499, 202] on link "View Items in Shipment" at bounding box center [527, 211] width 114 height 18
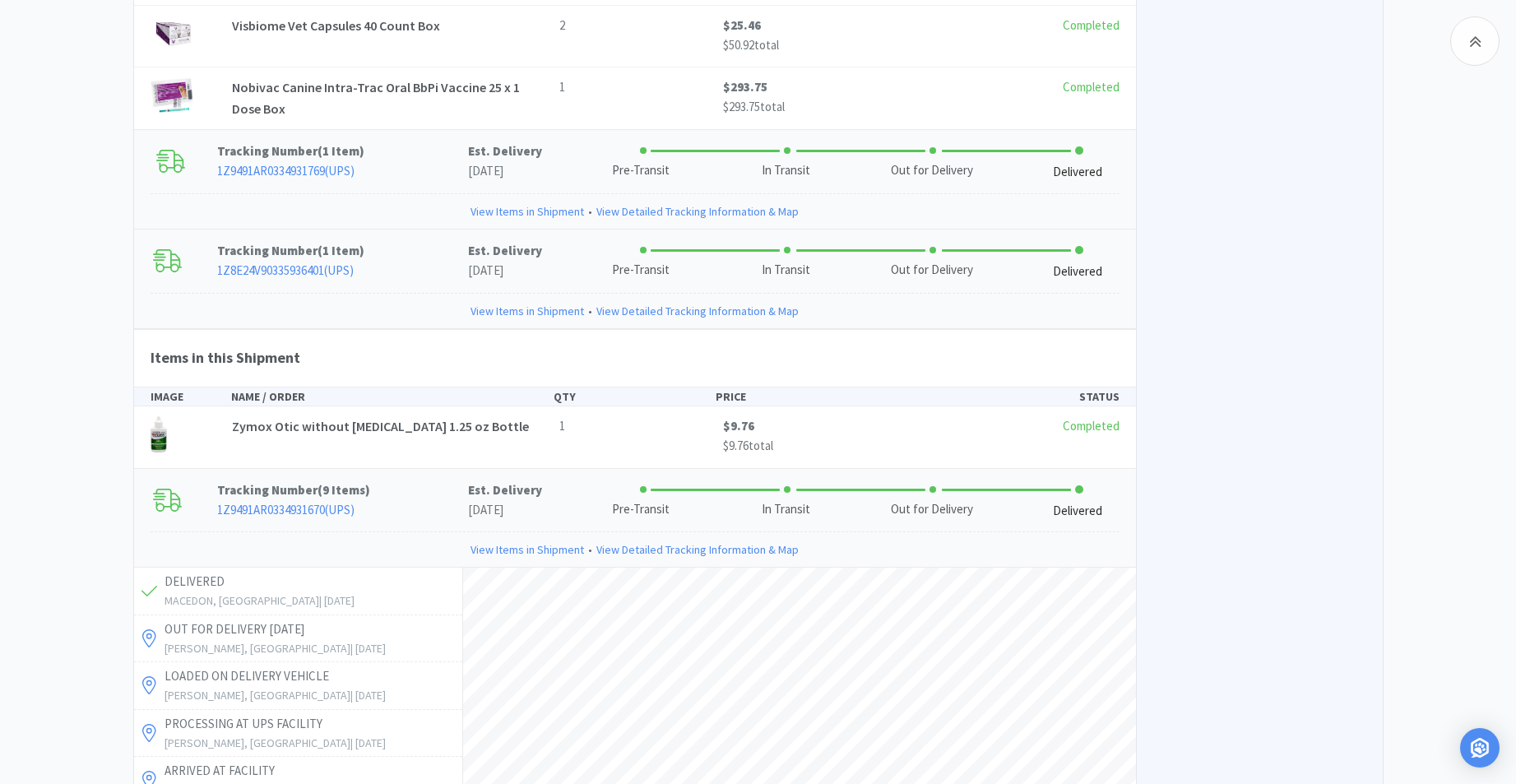
click at [499, 202] on link "View Items in Shipment" at bounding box center [527, 211] width 114 height 18
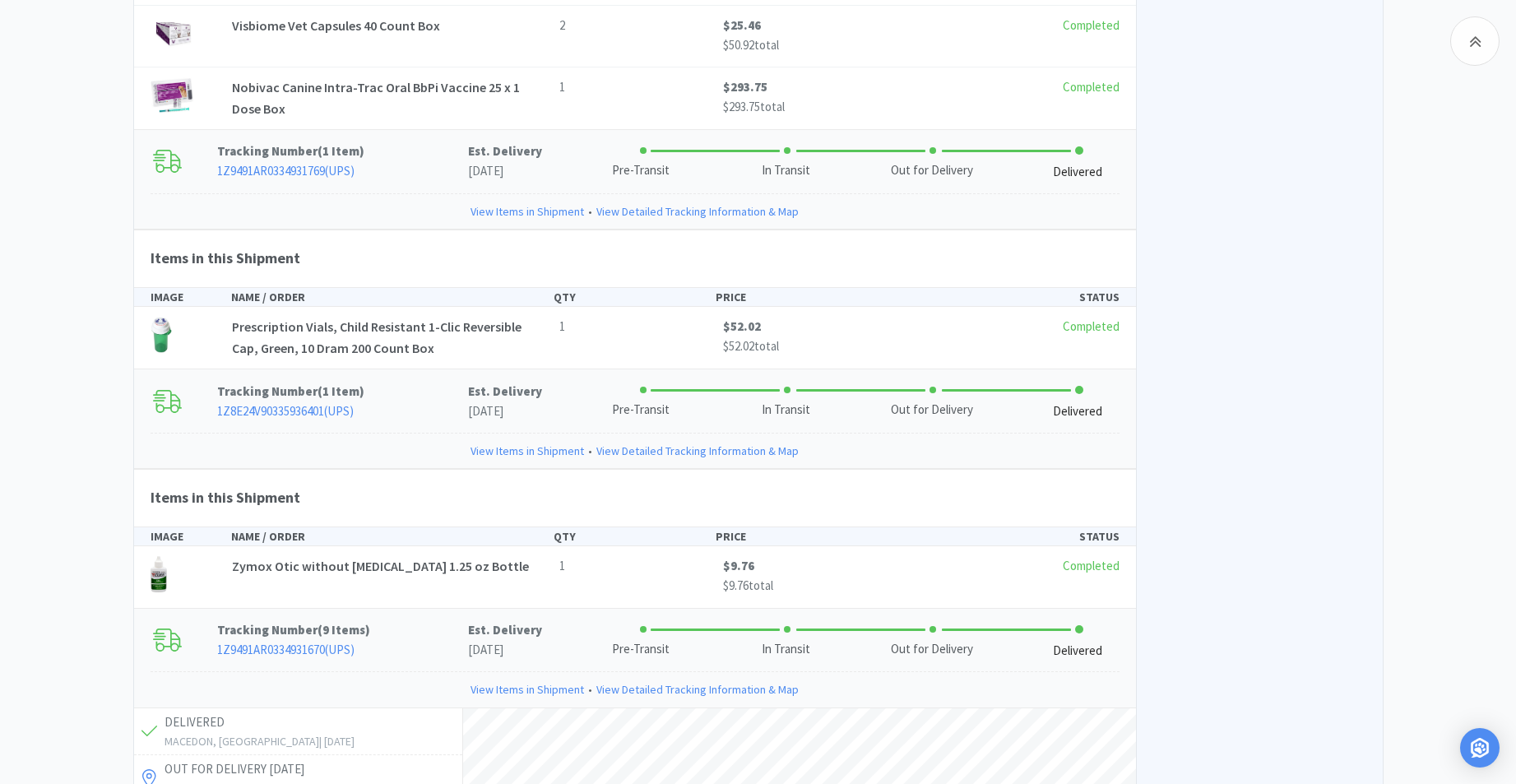
drag, startPoint x: 1524, startPoint y: 573, endPoint x: 1264, endPoint y: 167, distance: 482.1
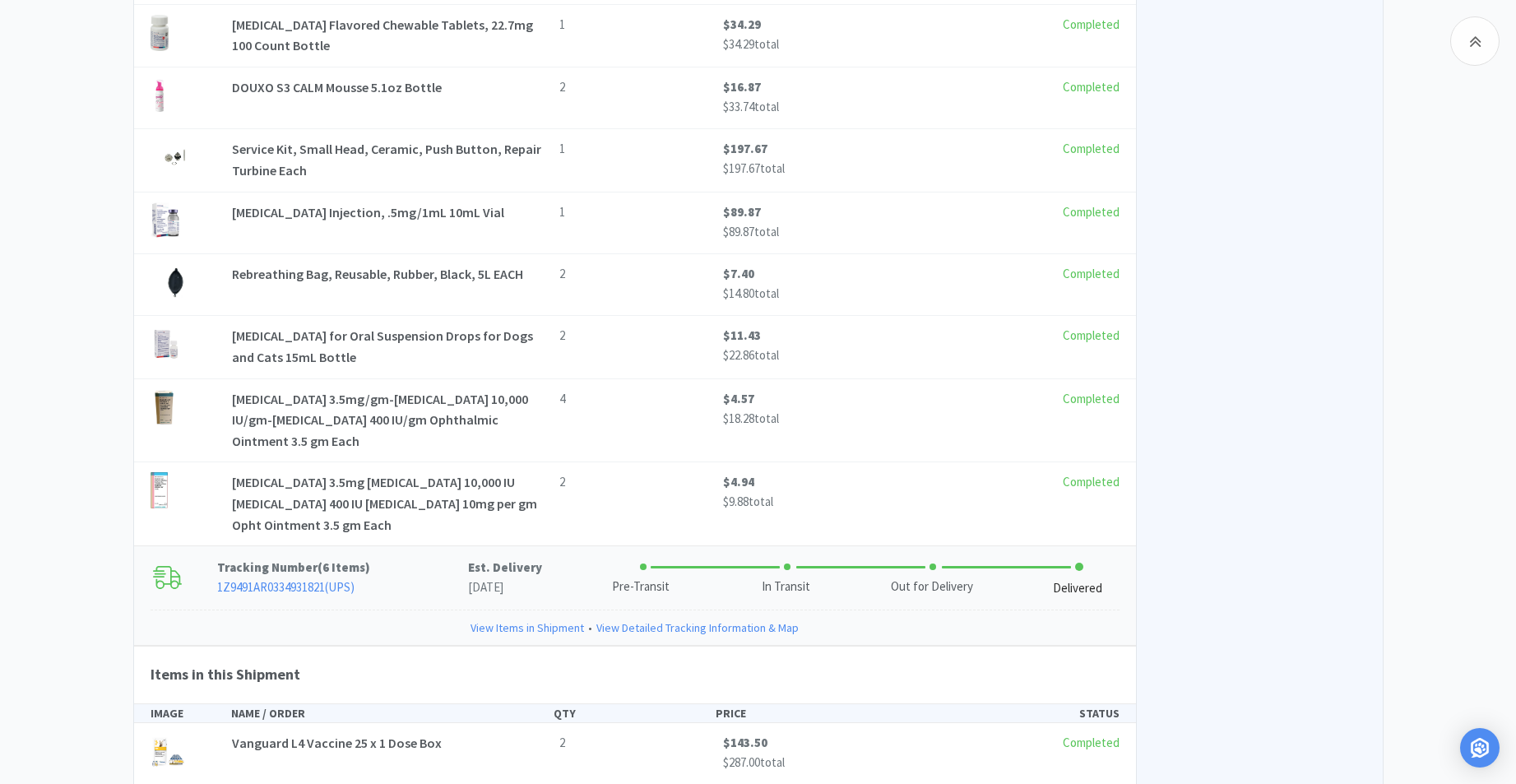
scroll to position [5670, 0]
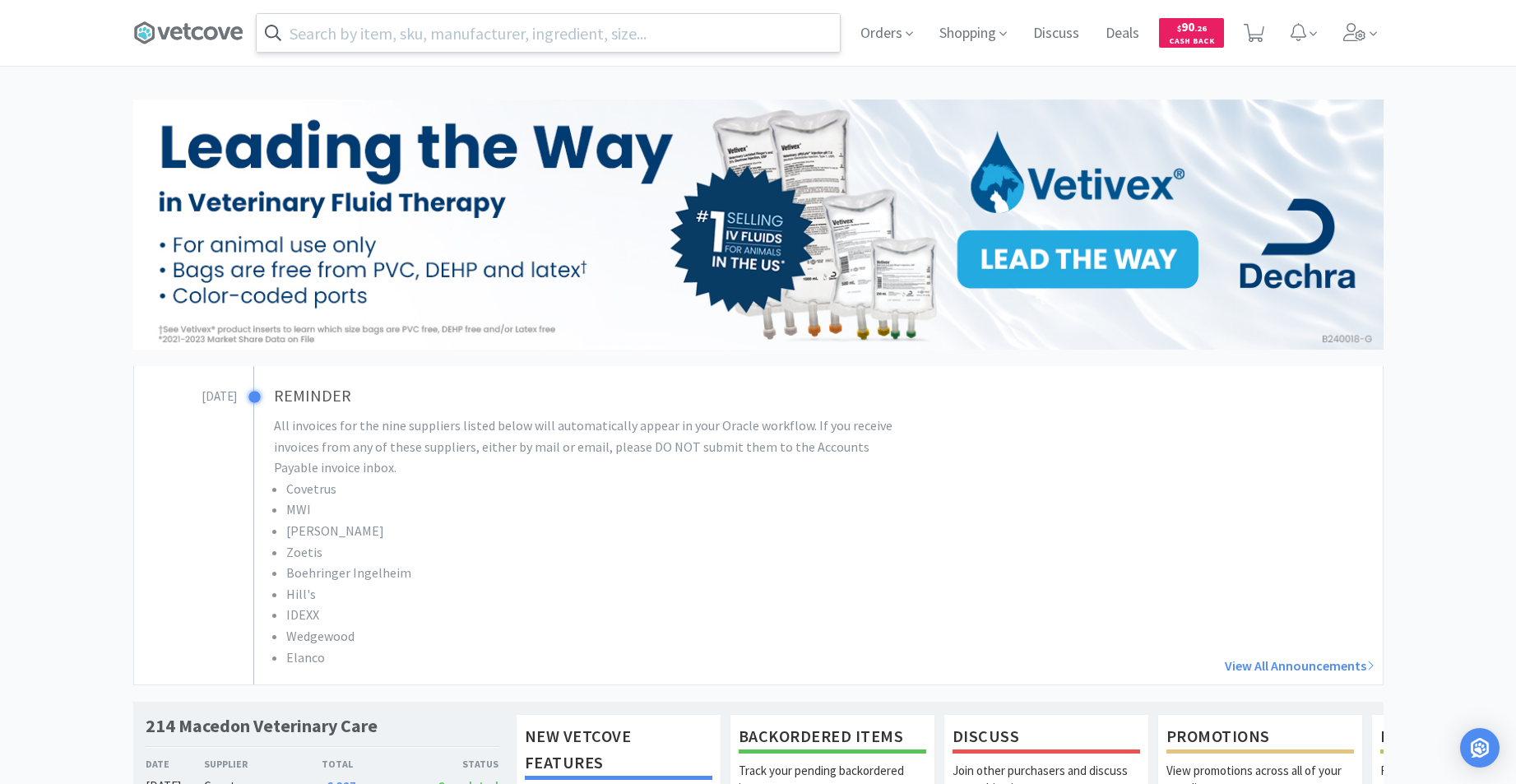
click at [332, 34] on input "text" at bounding box center [548, 33] width 584 height 38
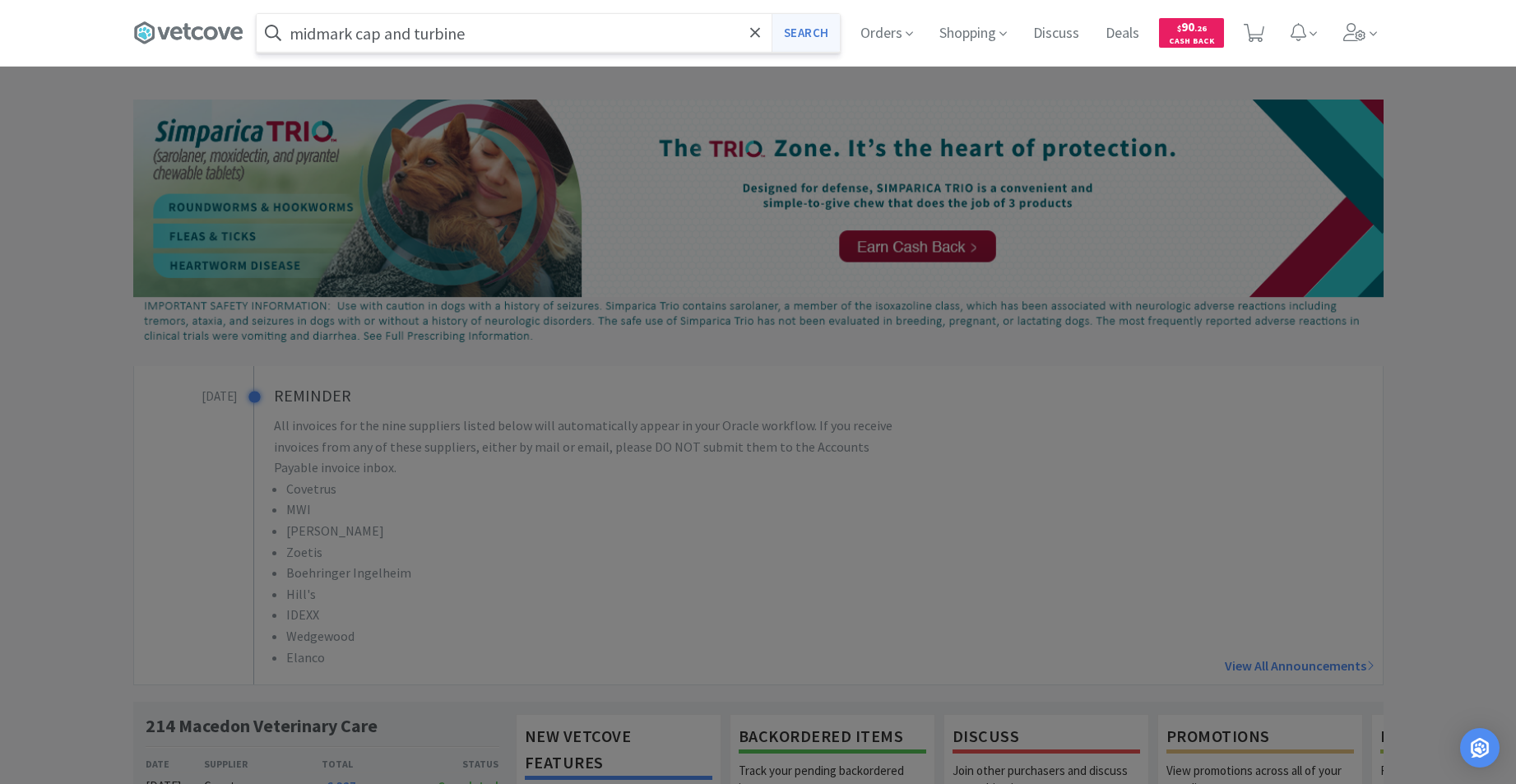
type input "midmark cap and turbine"
click at [832, 41] on button "Search" at bounding box center [806, 33] width 69 height 38
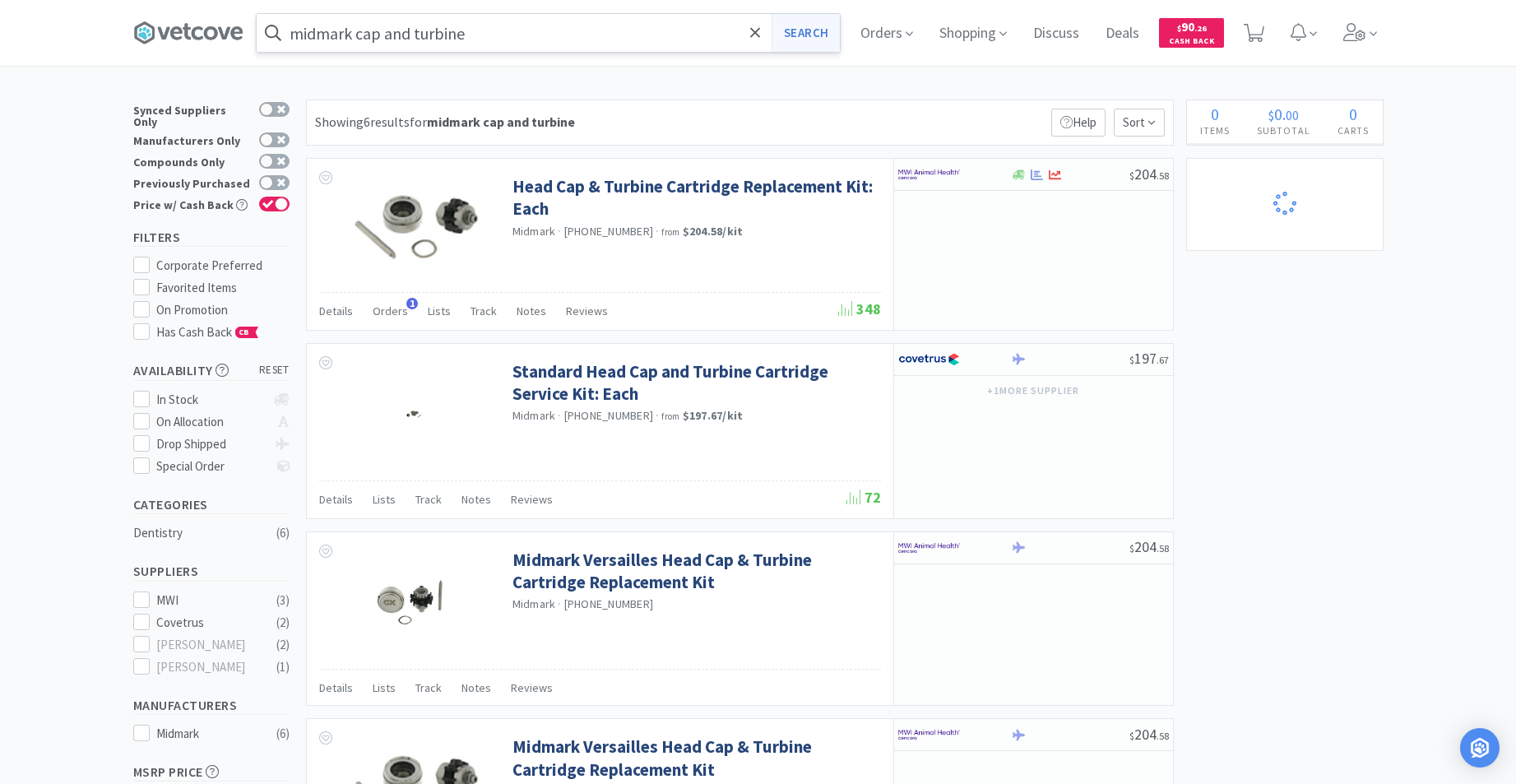
select select "3"
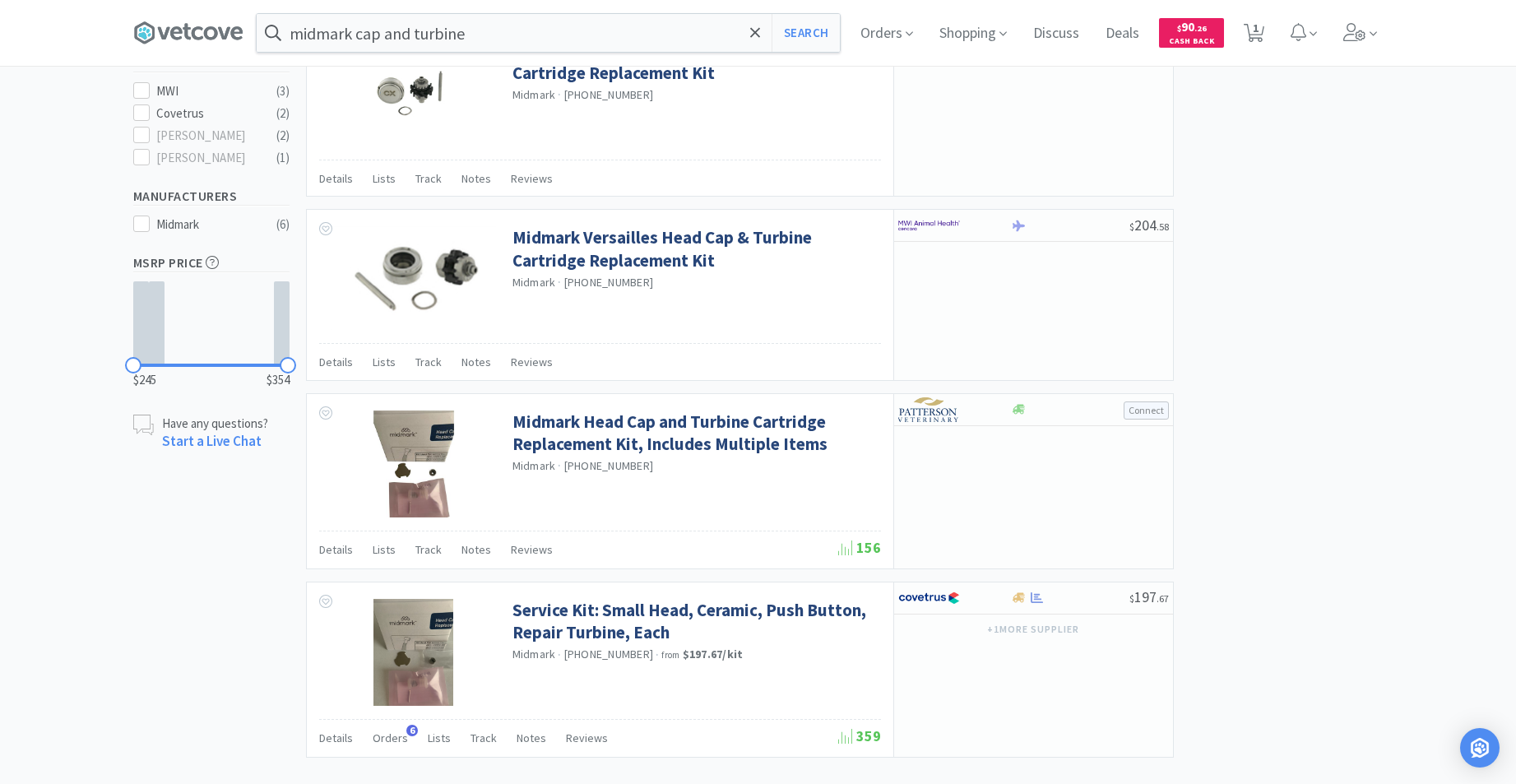
scroll to position [589, 0]
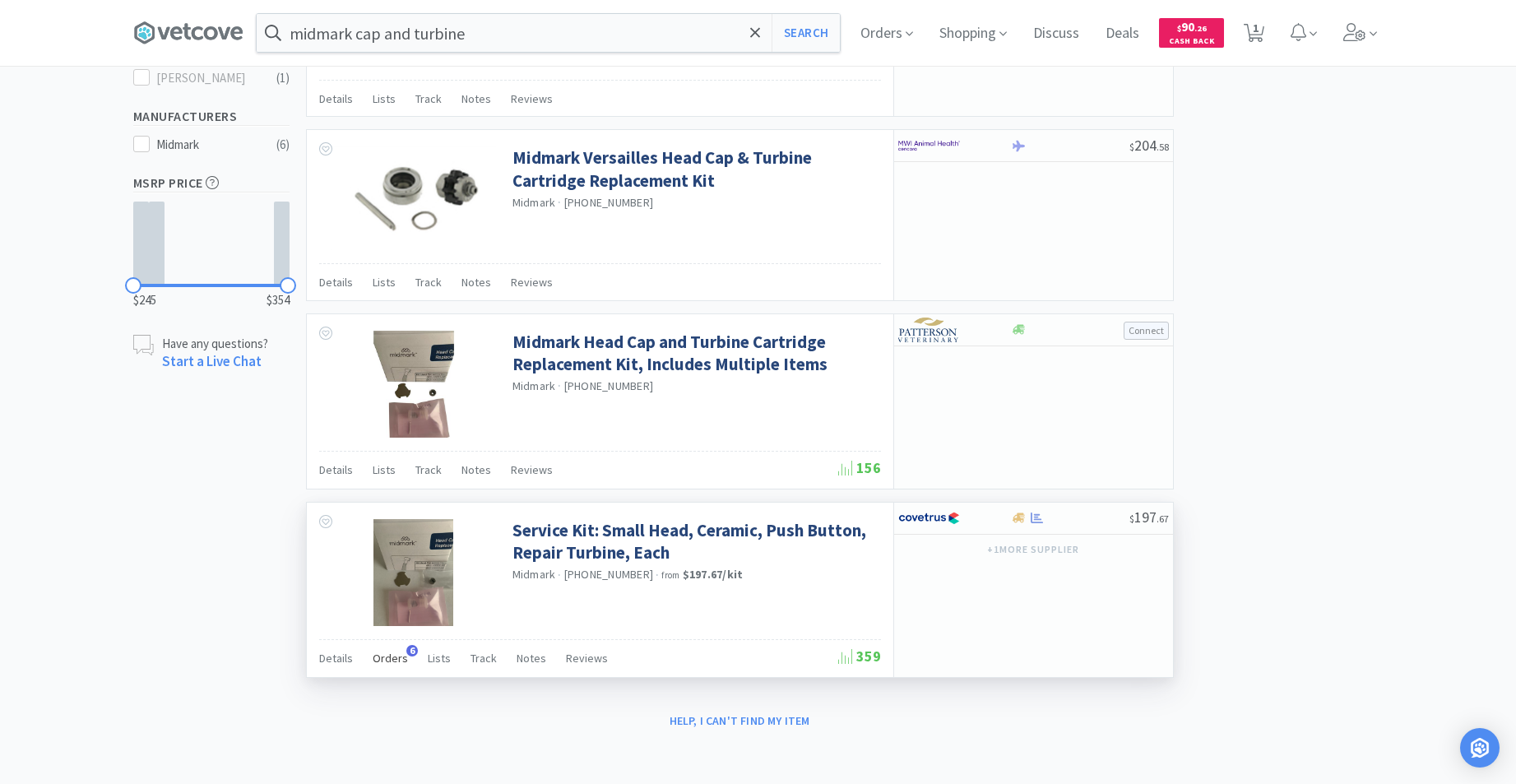
click at [396, 662] on span "Orders" at bounding box center [390, 657] width 36 height 15
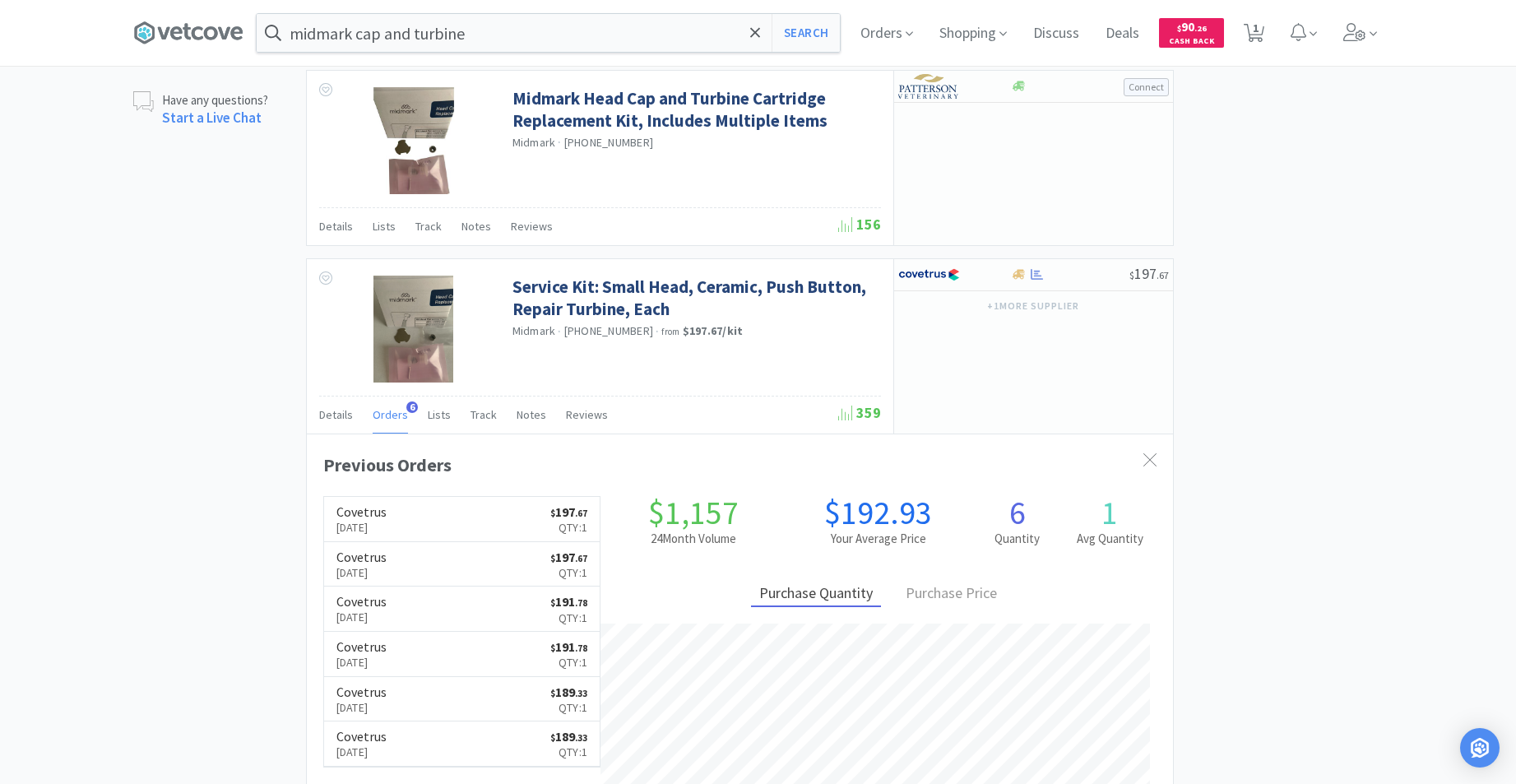
scroll to position [834, 0]
click at [421, 532] on link "Covetrus [DATE] $ 197 . 67 Qty: 1" at bounding box center [462, 518] width 277 height 45
